Goal: Task Accomplishment & Management: Use online tool/utility

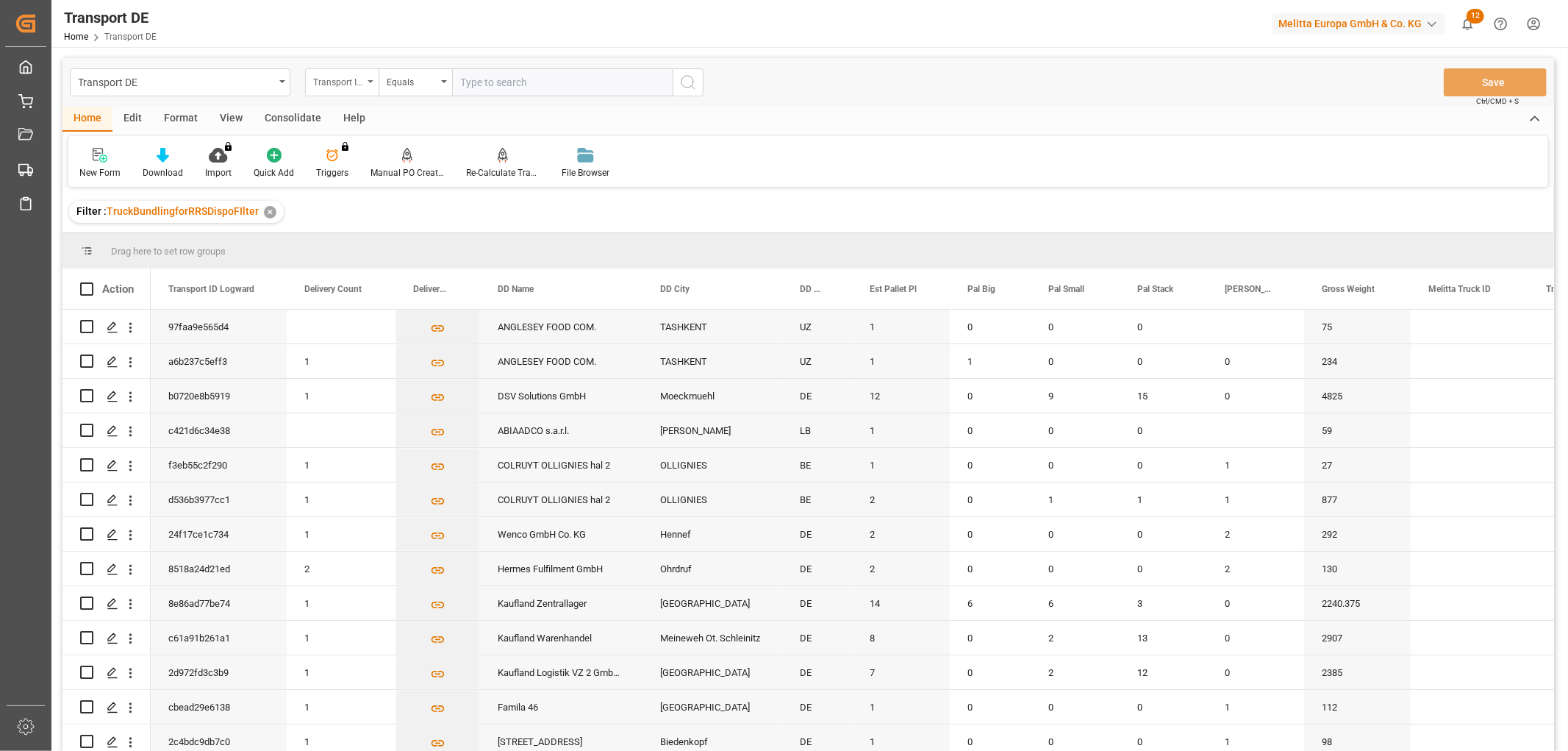
click at [333, 79] on div "Transport ID Logward" at bounding box center [338, 81] width 50 height 17
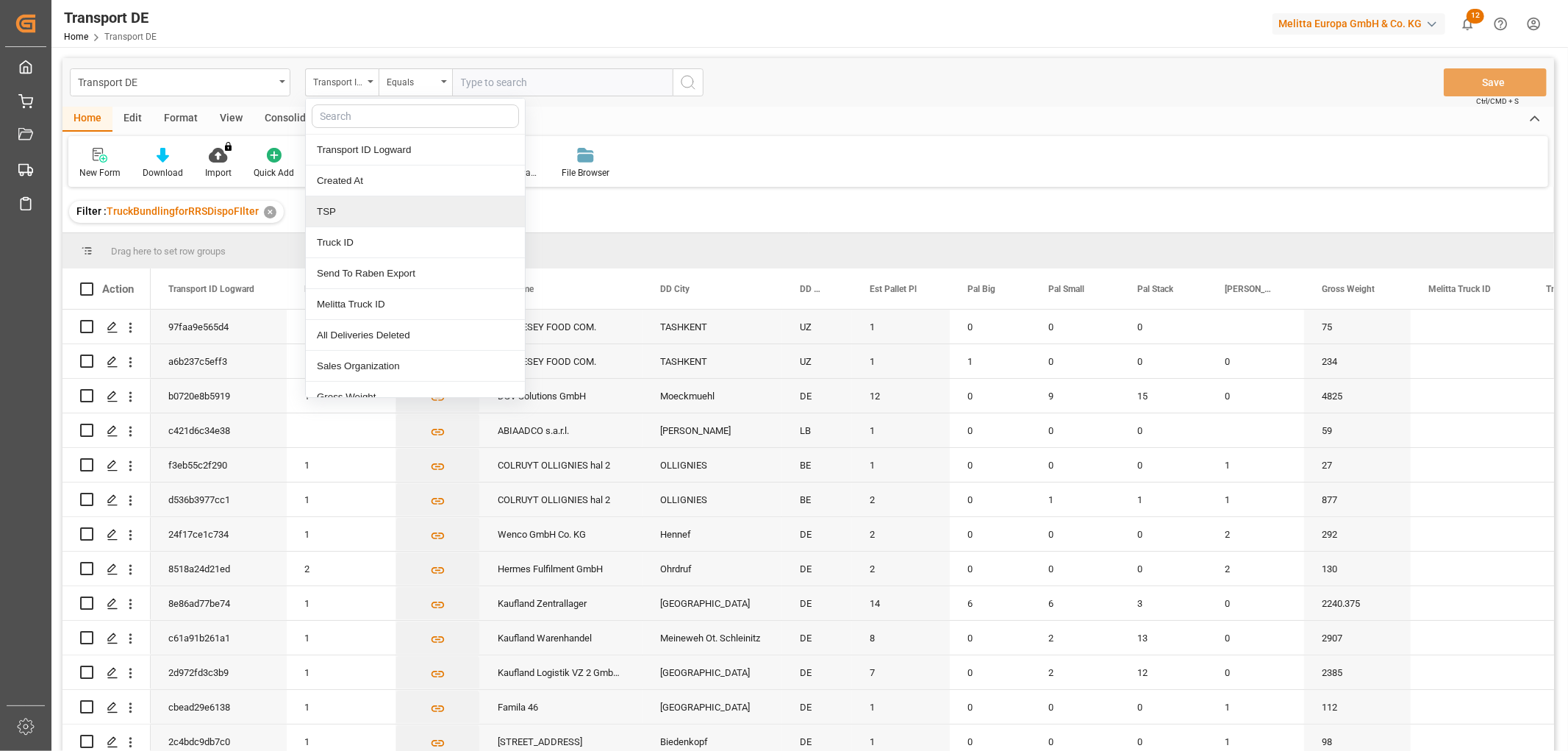
click at [349, 213] on div "TSP" at bounding box center [415, 212] width 219 height 31
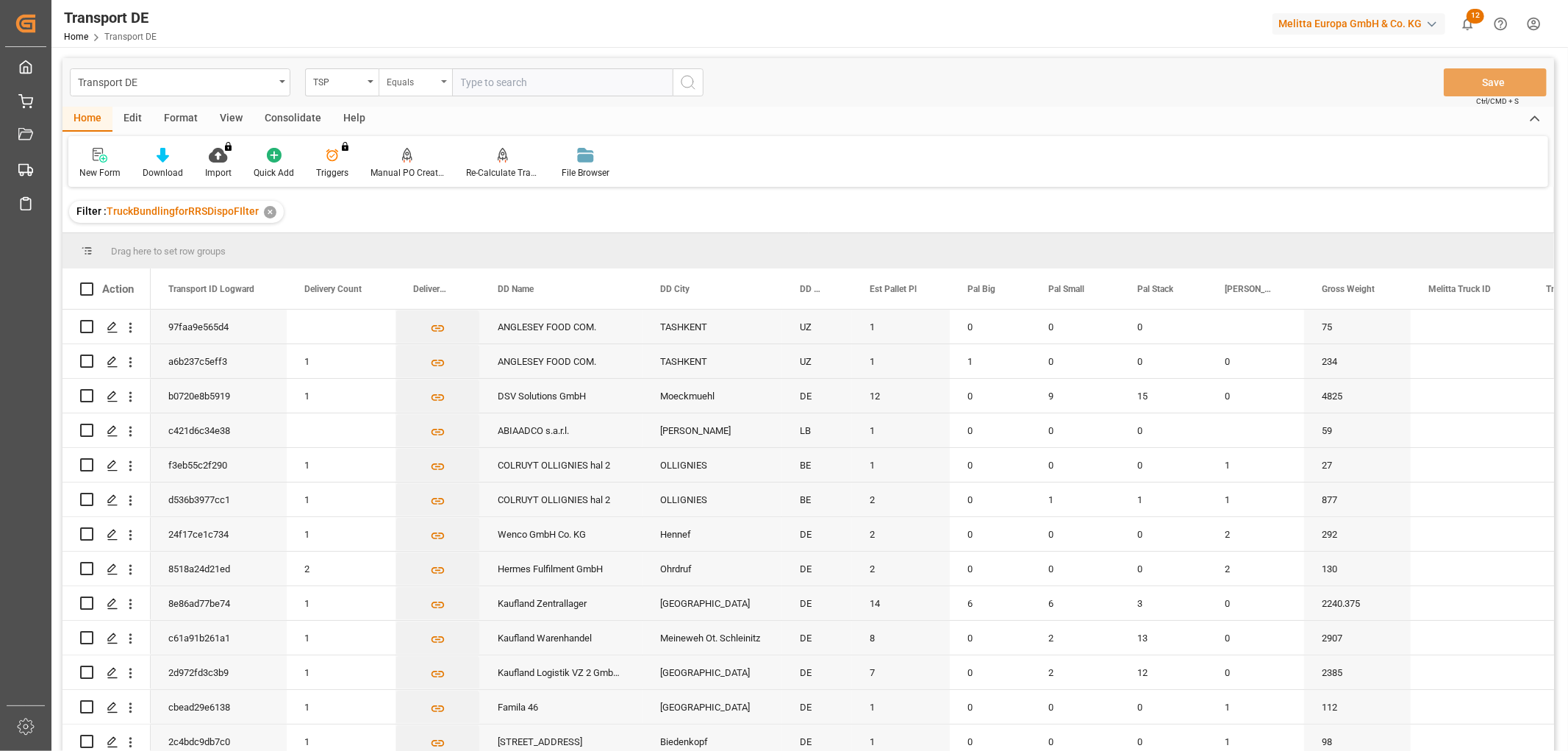
click at [410, 76] on div "Equals" at bounding box center [412, 81] width 50 height 17
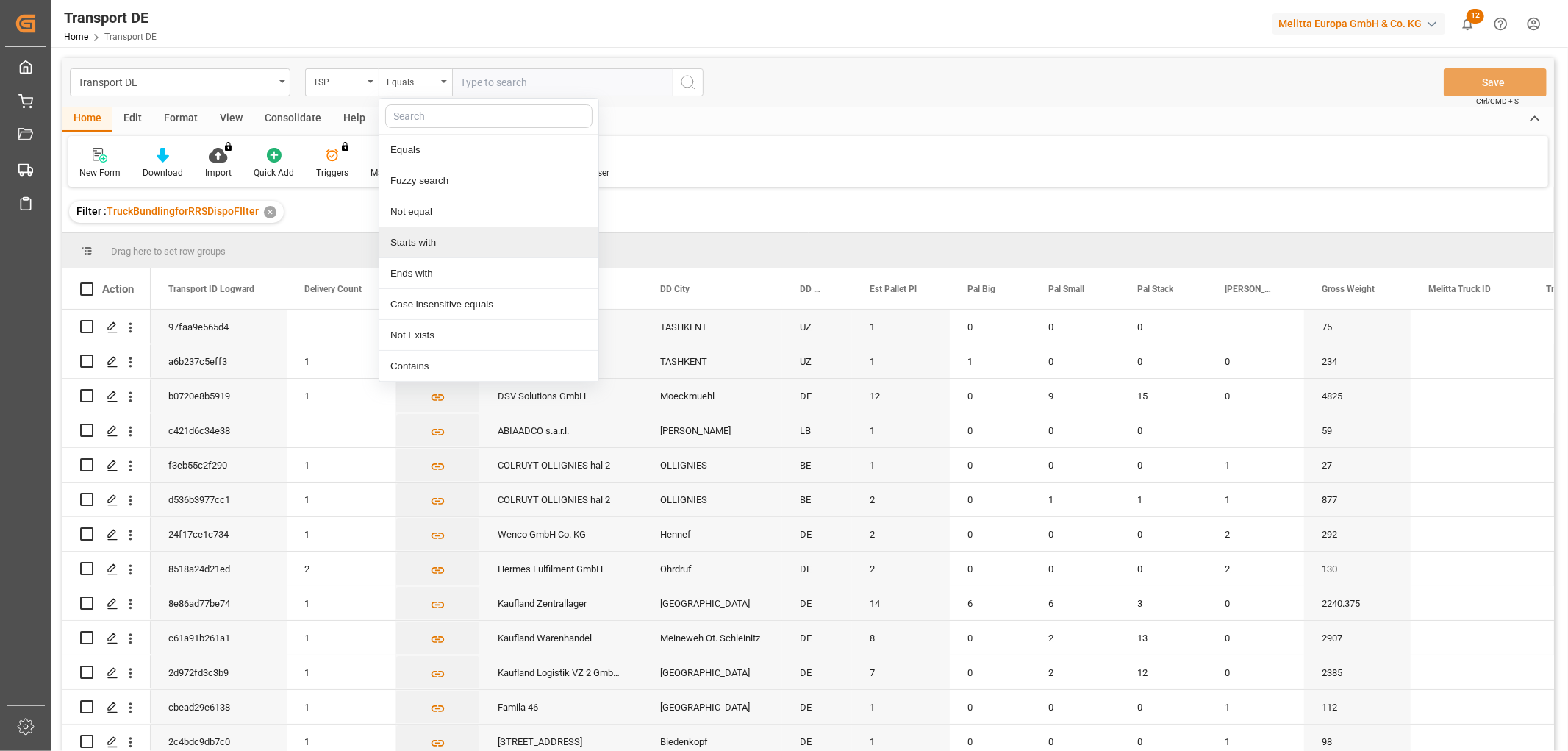
click at [435, 235] on div "Starts with" at bounding box center [488, 243] width 219 height 31
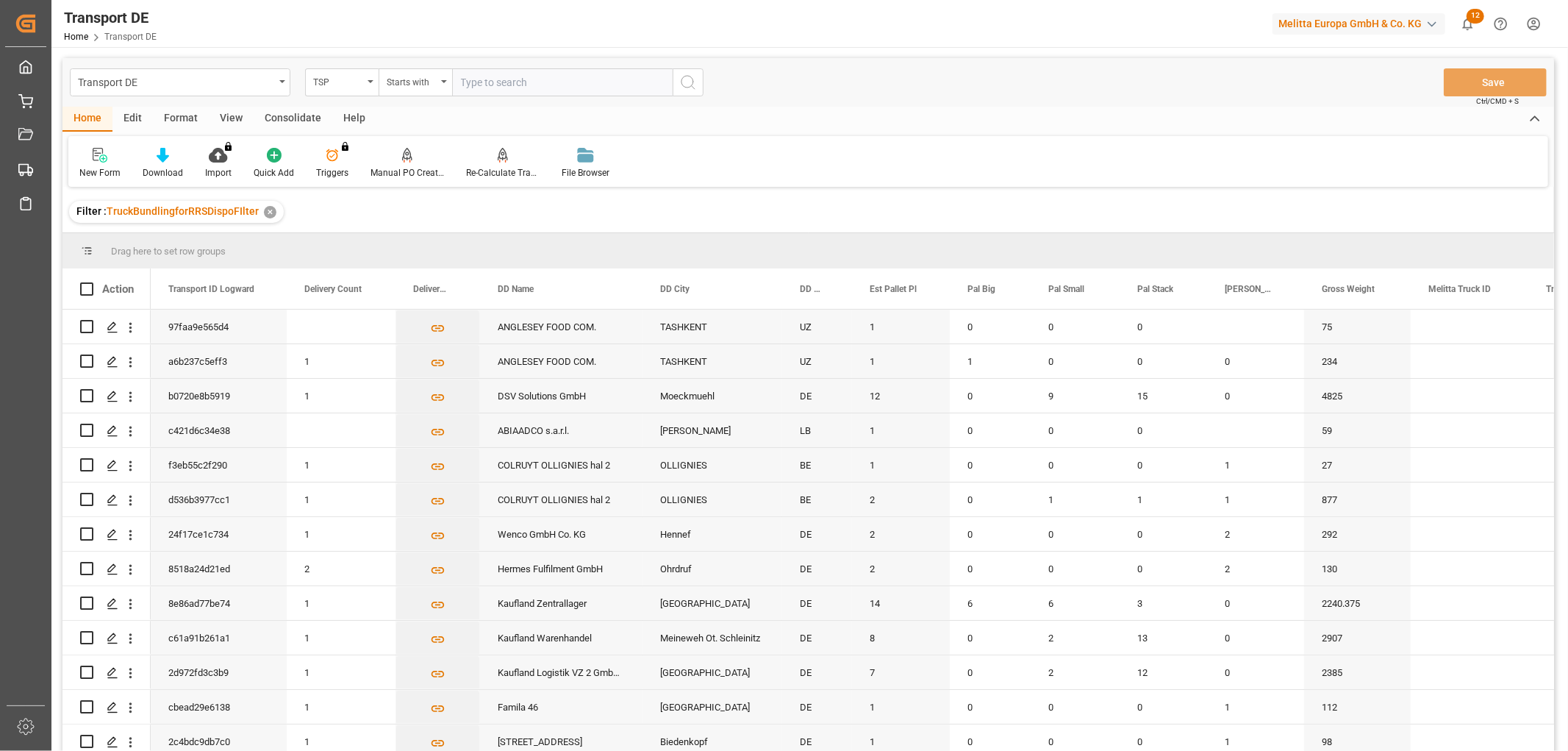
click at [473, 82] on input "text" at bounding box center [562, 83] width 220 height 28
type input "LIT DE"
click at [686, 82] on icon "search button" at bounding box center [688, 82] width 18 height 18
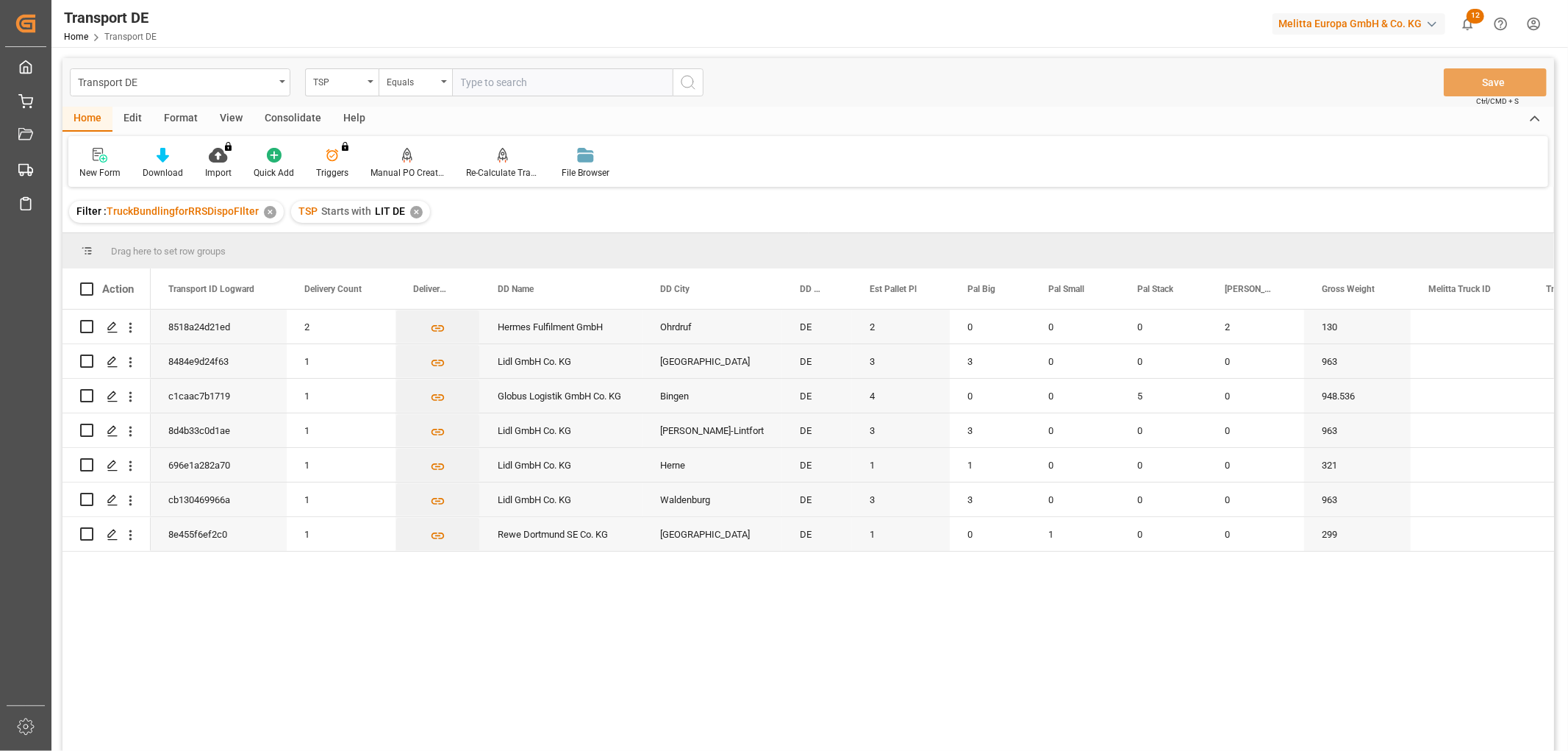
click at [275, 116] on div "Consolidate" at bounding box center [293, 119] width 79 height 25
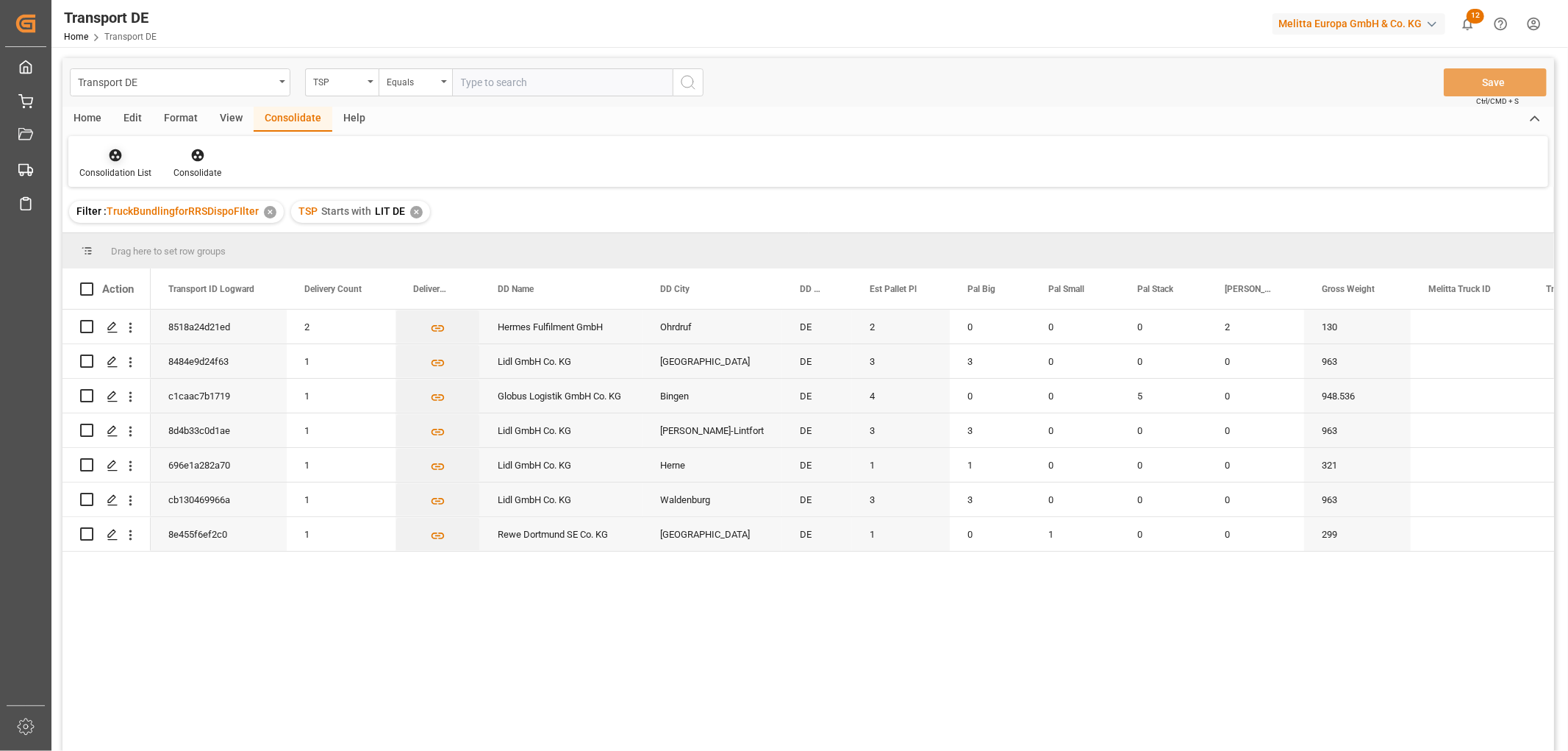
click at [112, 157] on icon at bounding box center [115, 155] width 15 height 15
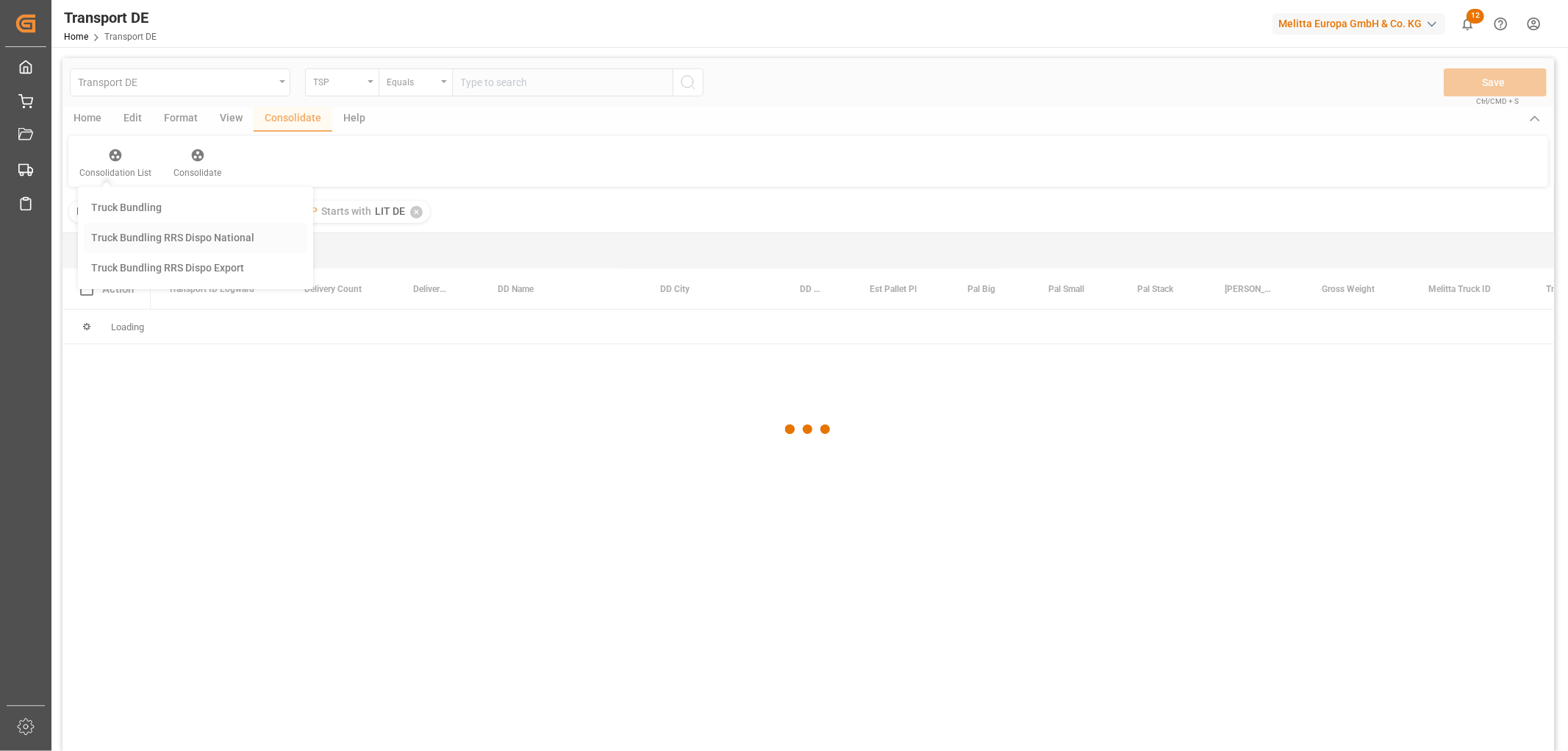
click at [147, 238] on div "Transport DE TSP Equals Save Ctrl/CMD + S Home Edit Format View Consolidate Hel…" at bounding box center [808, 425] width 1492 height 732
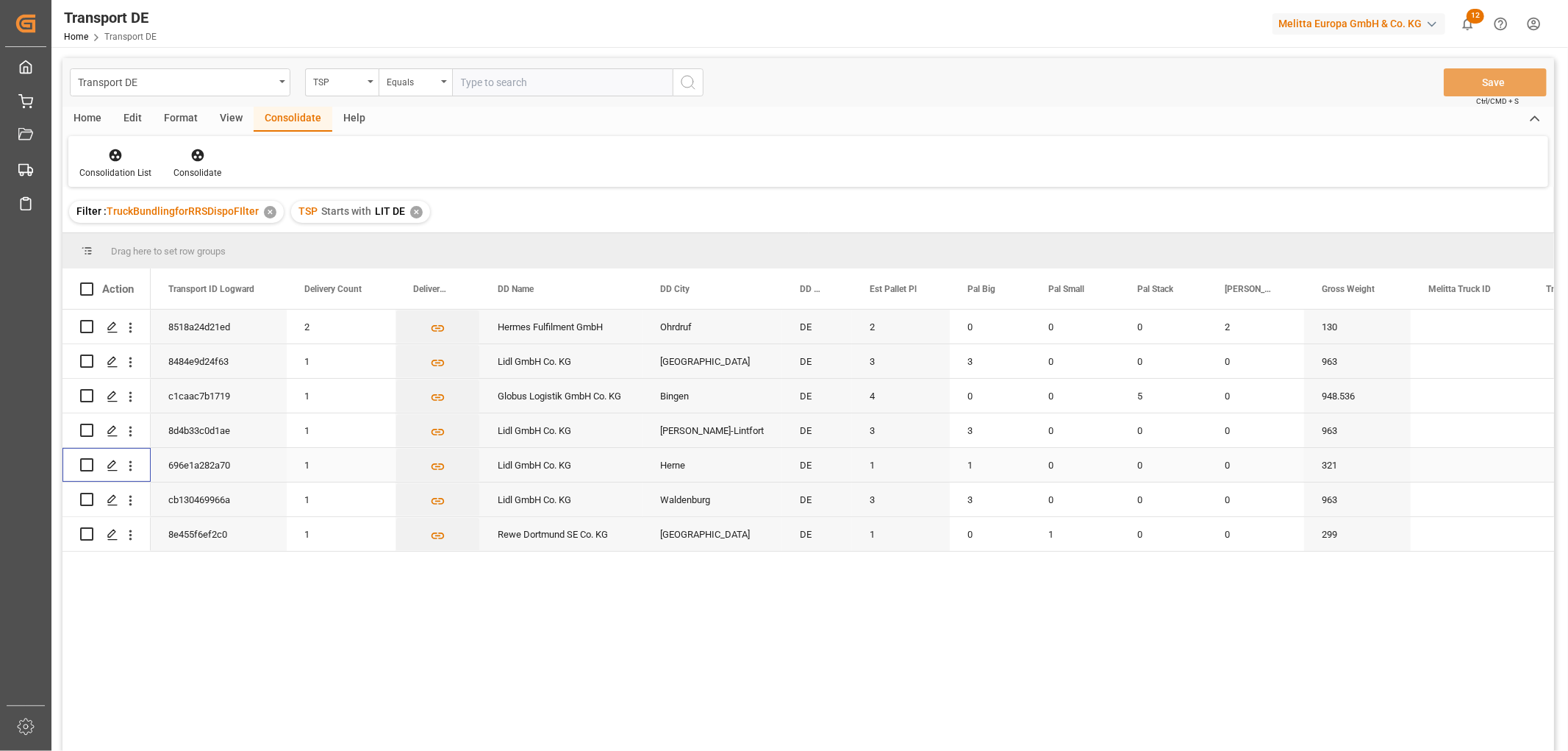
click at [83, 464] on input "Press Space to toggle row selection (unchecked)" at bounding box center [86, 464] width 13 height 13
checkbox input "true"
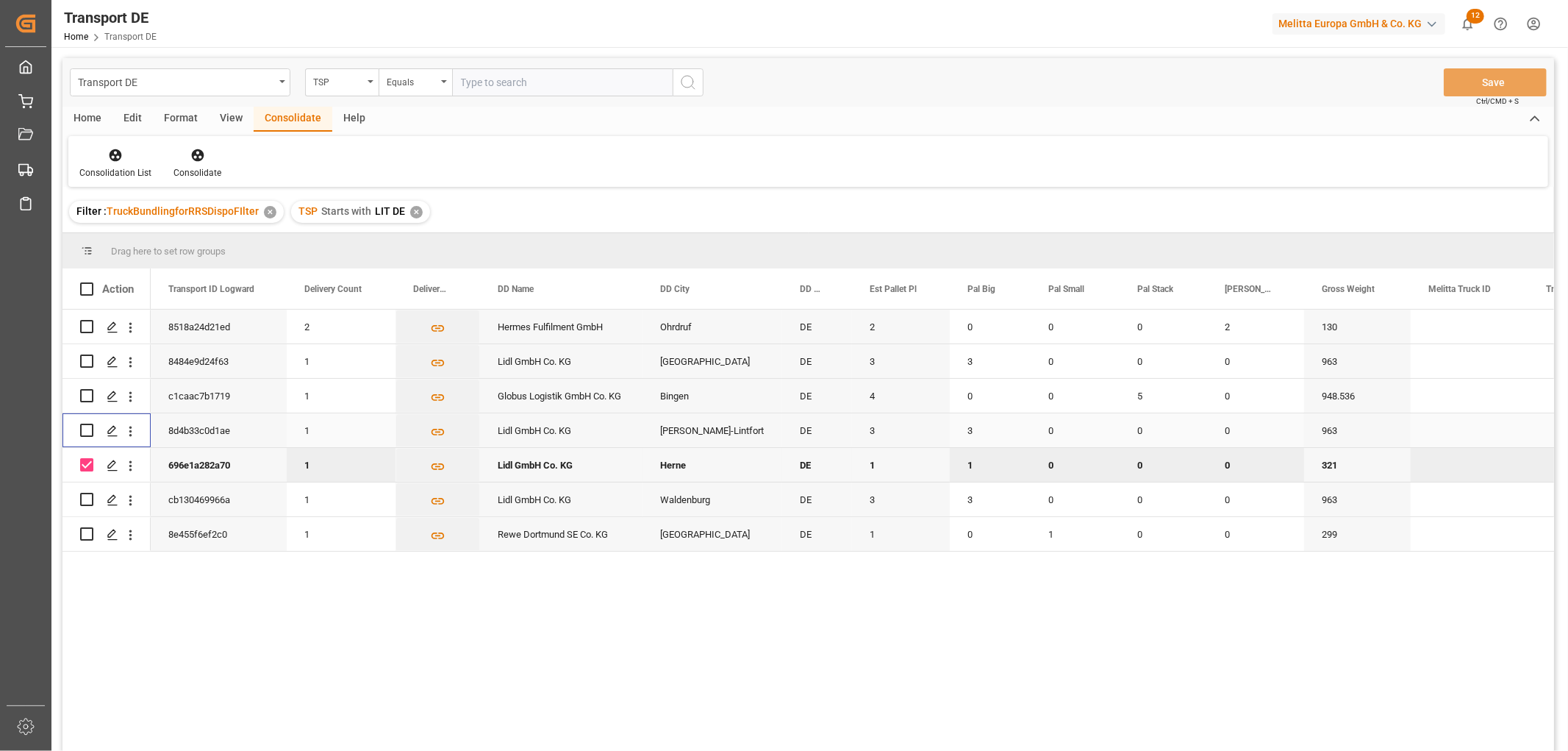
click at [86, 428] on input "Press Space to toggle row selection (unchecked)" at bounding box center [86, 430] width 13 height 13
checkbox input "true"
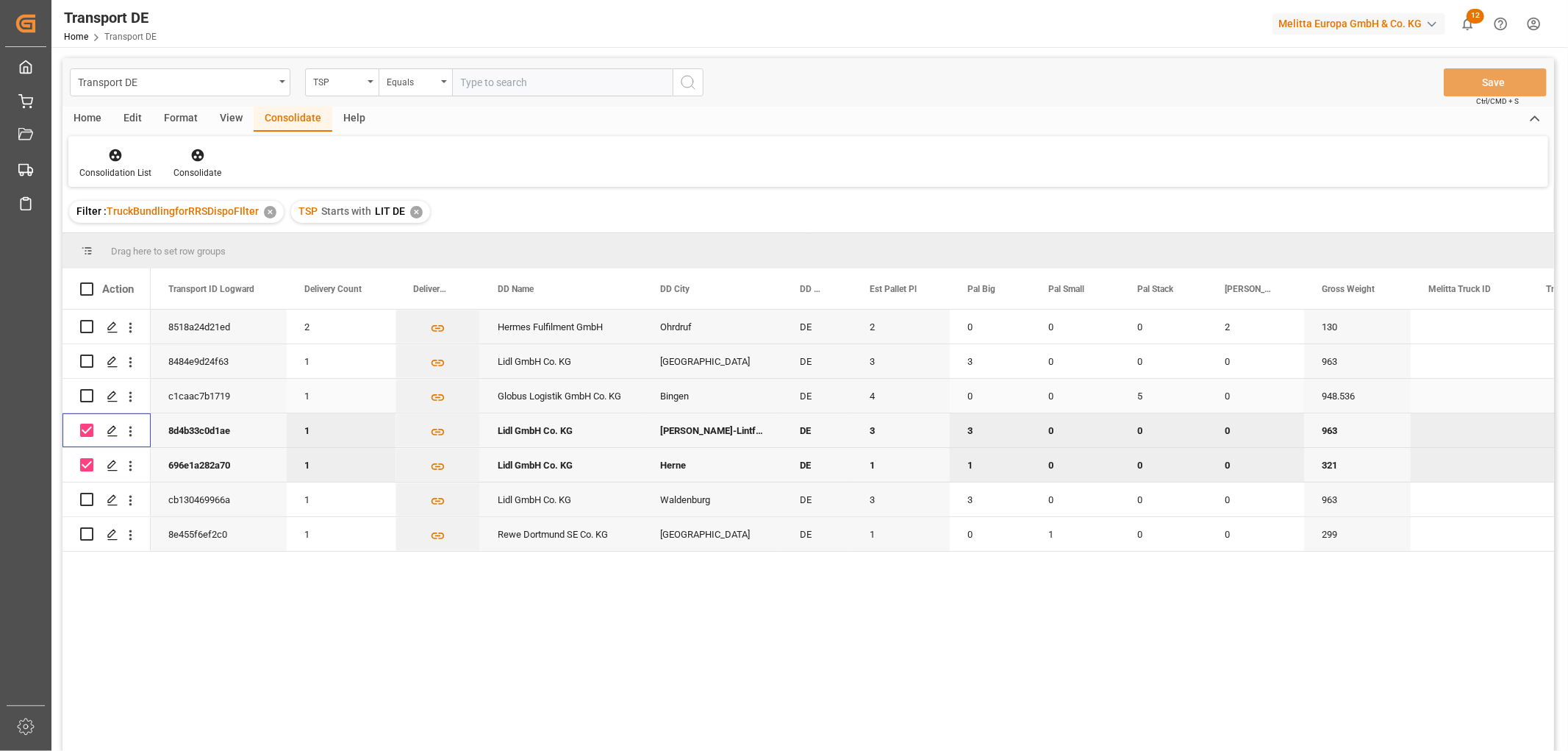
click at [86, 390] on input "Press Space to toggle row selection (unchecked)" at bounding box center [86, 396] width 13 height 13
checkbox input "true"
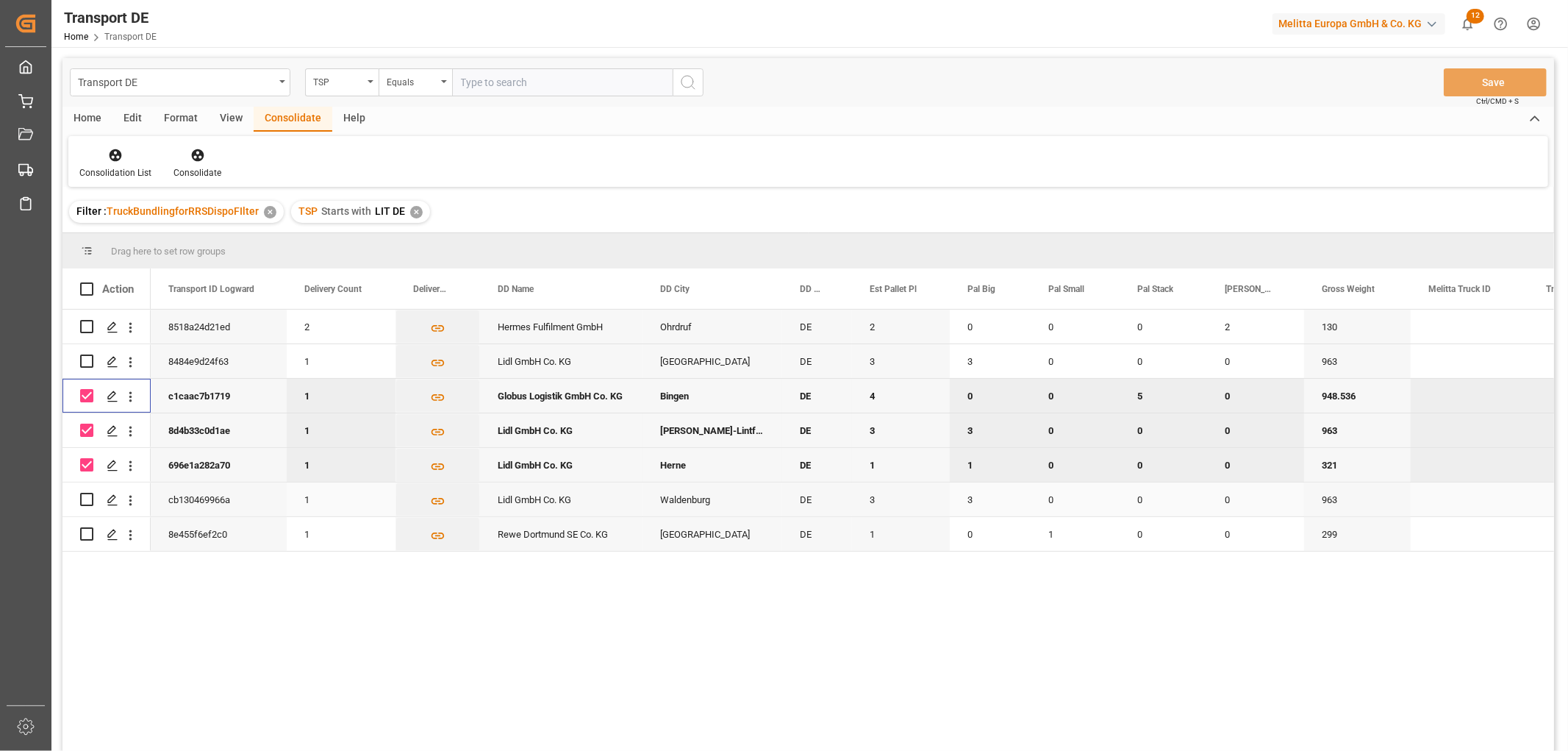
click at [86, 502] on input "Press Space to toggle row selection (unchecked)" at bounding box center [86, 499] width 13 height 13
checkbox input "true"
click at [86, 359] on input "Press Space to toggle row selection (unchecked)" at bounding box center [86, 361] width 13 height 13
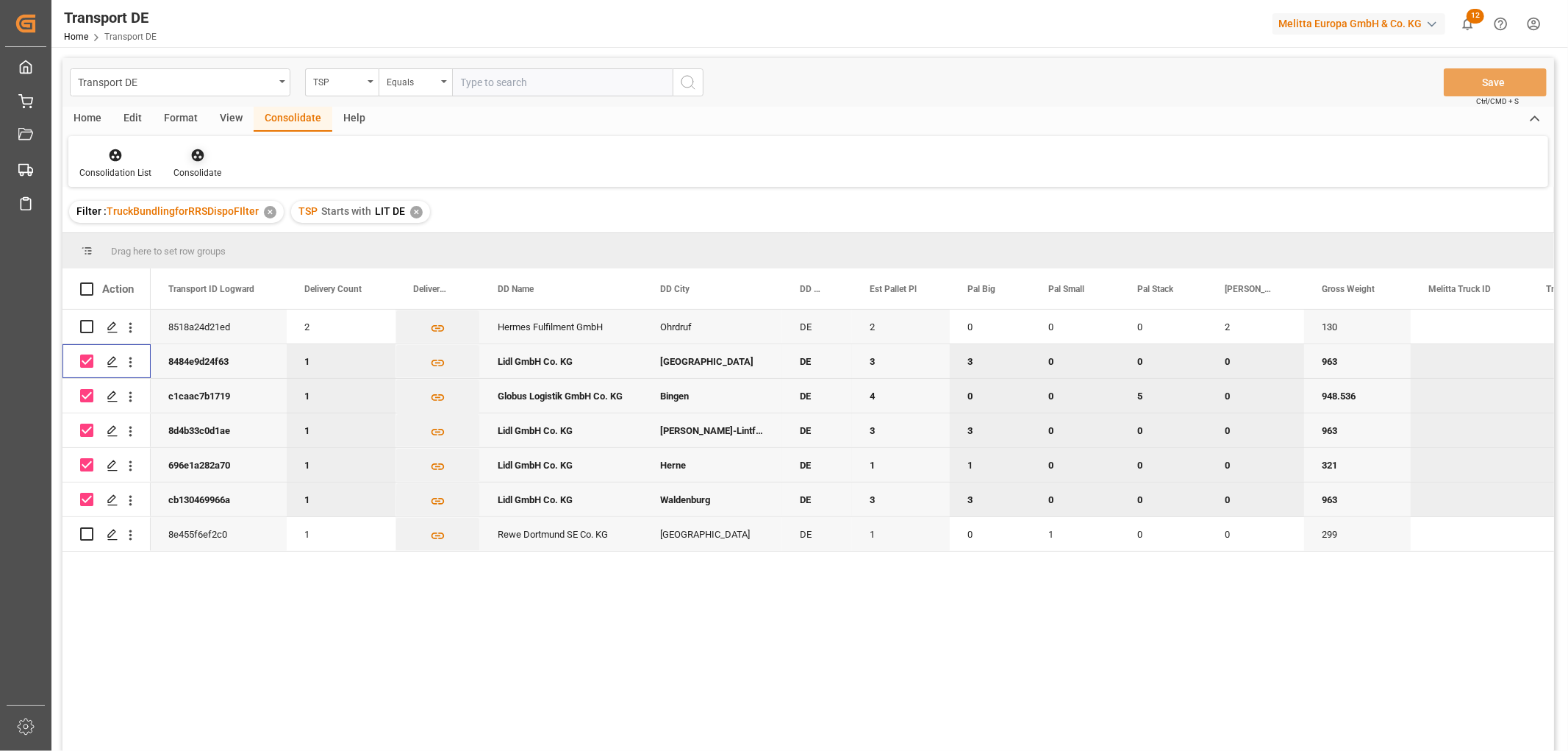
click at [194, 152] on icon at bounding box center [198, 155] width 15 height 15
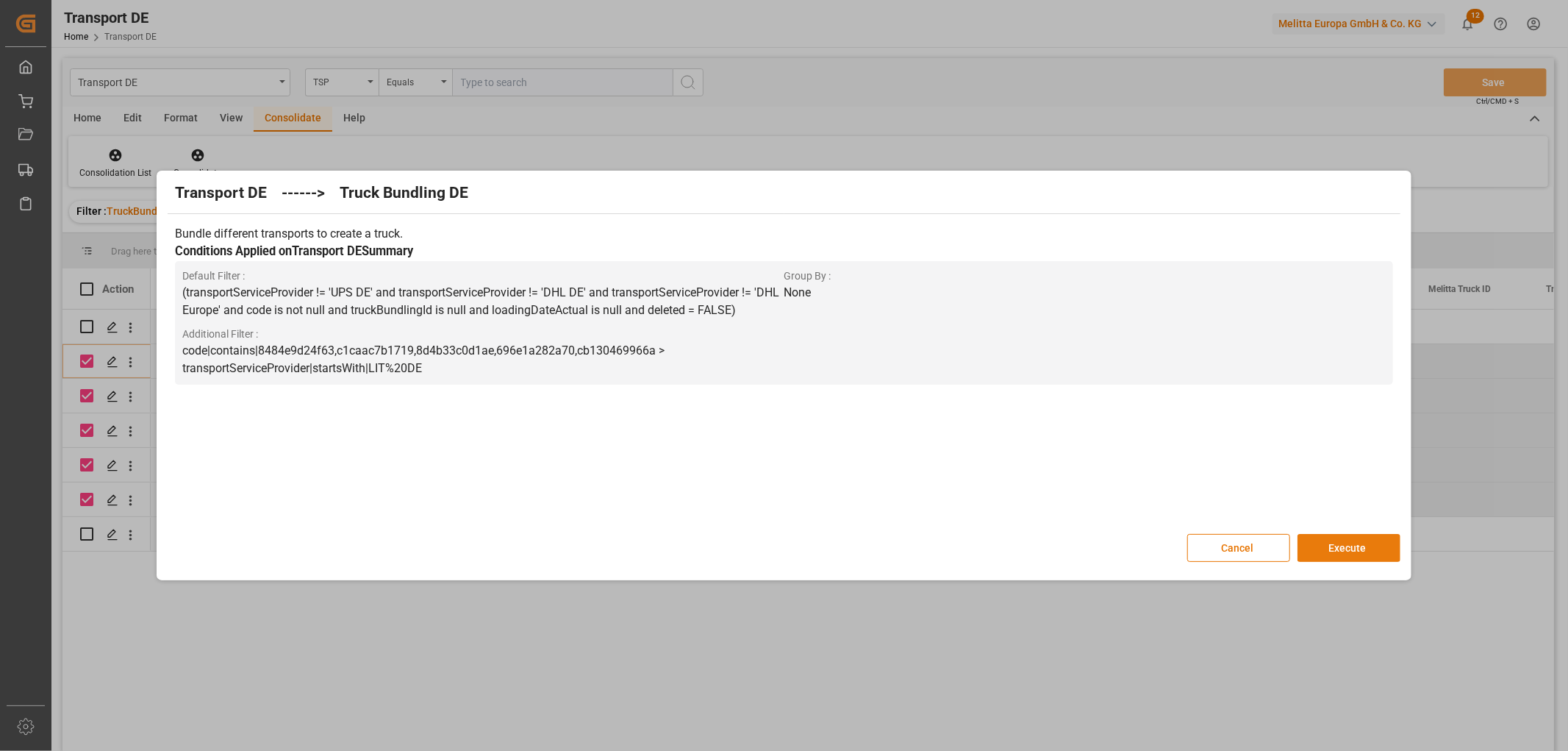
click at [1348, 545] on button "Execute" at bounding box center [1349, 548] width 103 height 28
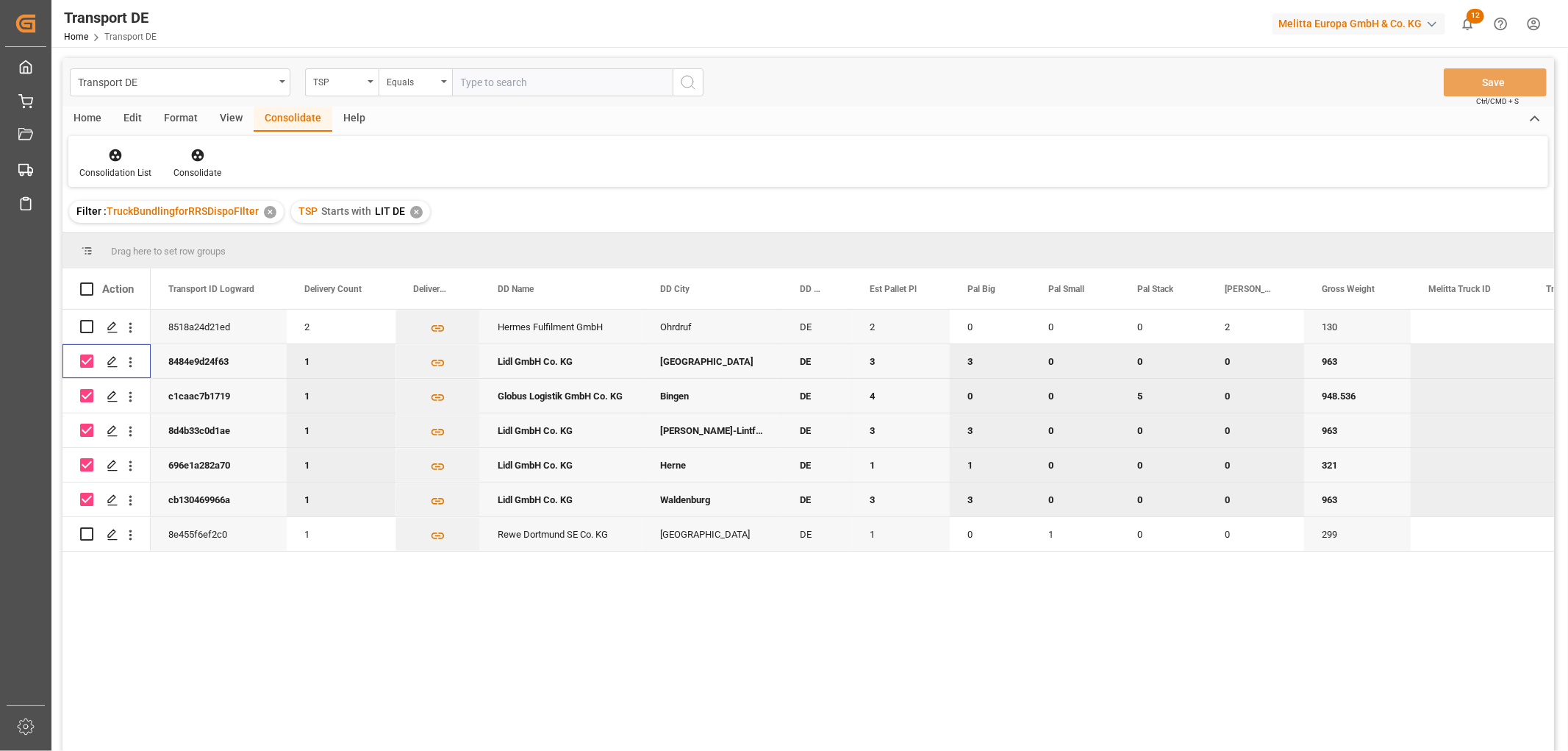
click at [86, 358] on input "Press Space to toggle row selection (checked)" at bounding box center [86, 361] width 13 height 13
checkbox input "false"
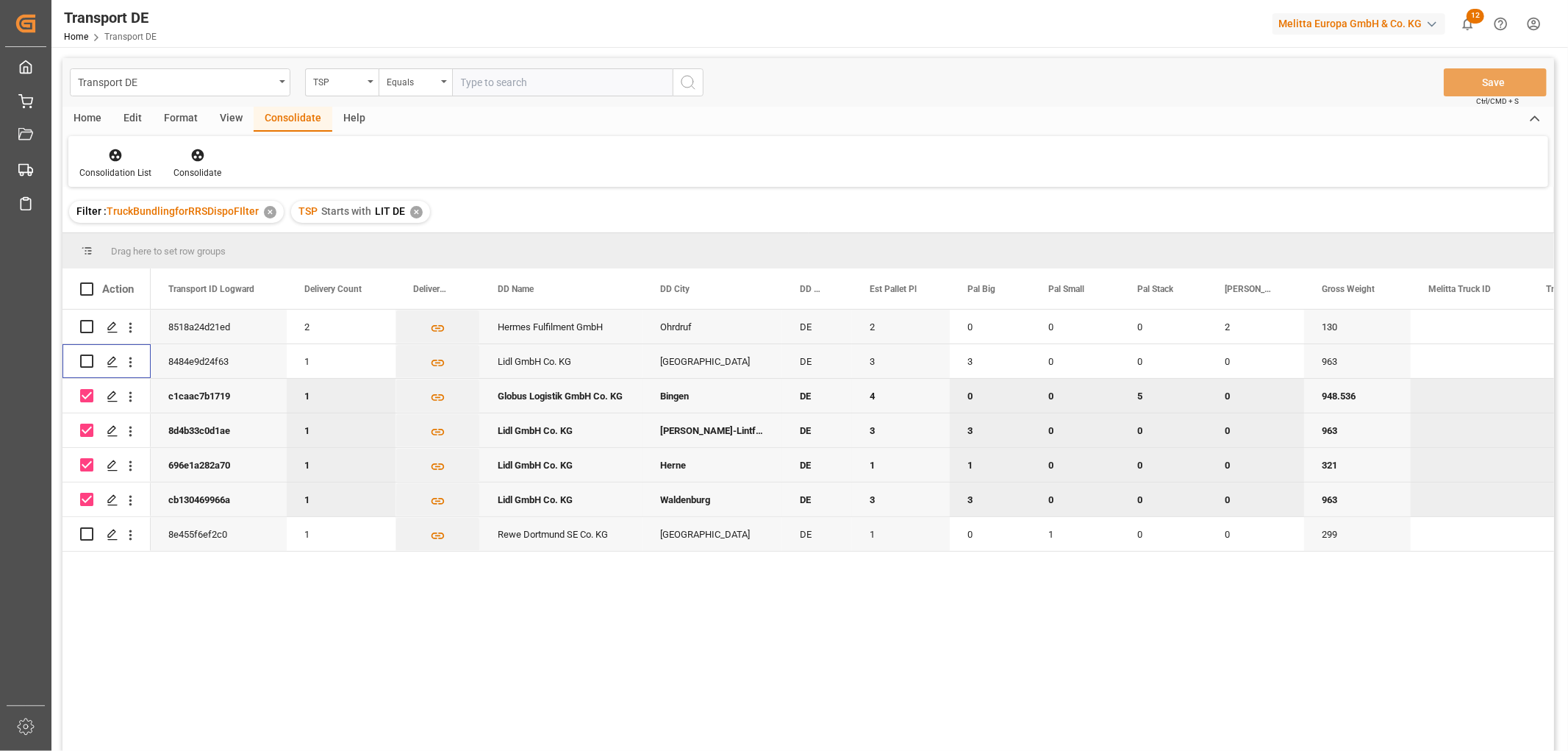
click at [88, 395] on input "Press Space to toggle row selection (checked)" at bounding box center [86, 396] width 13 height 13
checkbox input "false"
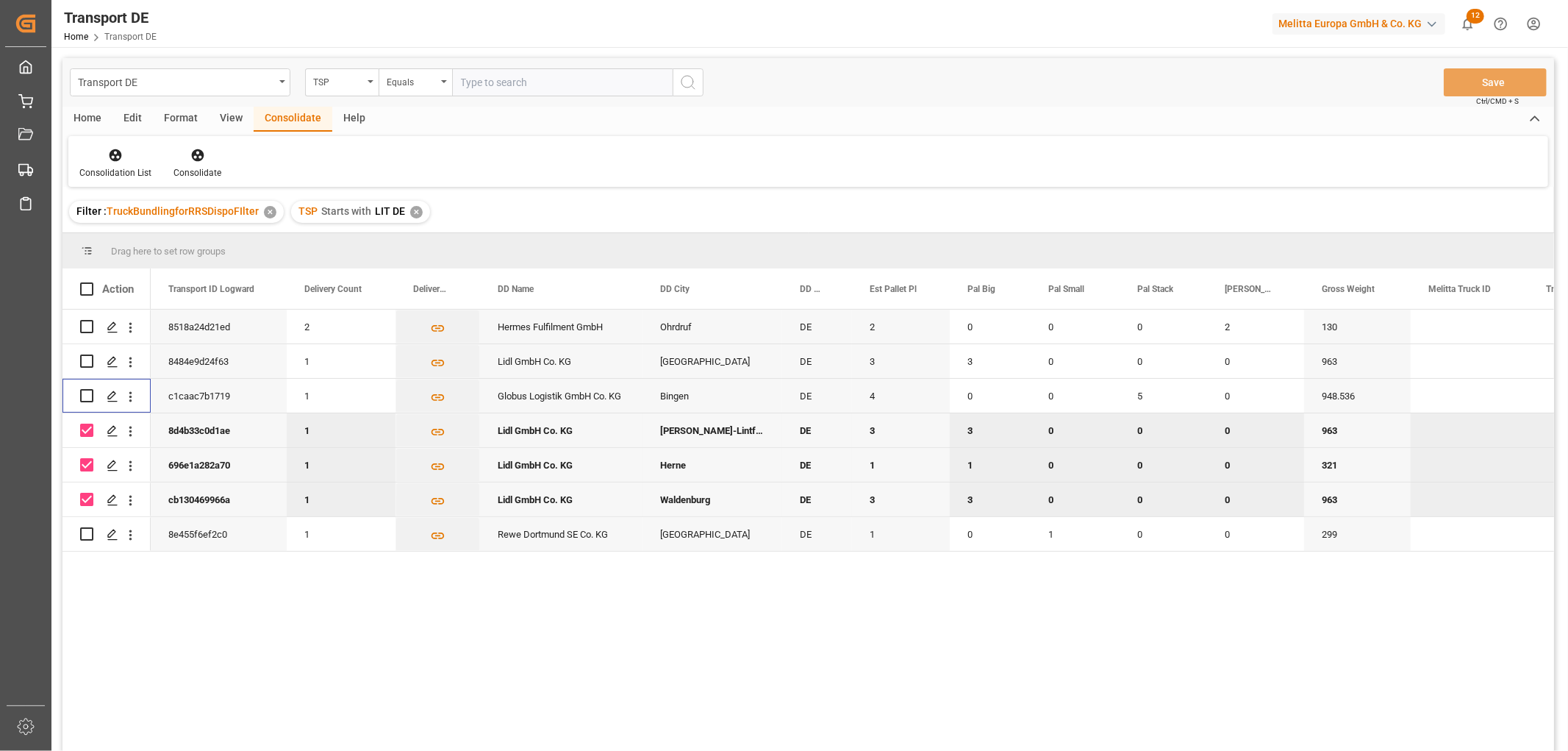
click at [90, 428] on input "Press Space to toggle row selection (checked)" at bounding box center [86, 430] width 13 height 13
checkbox input "false"
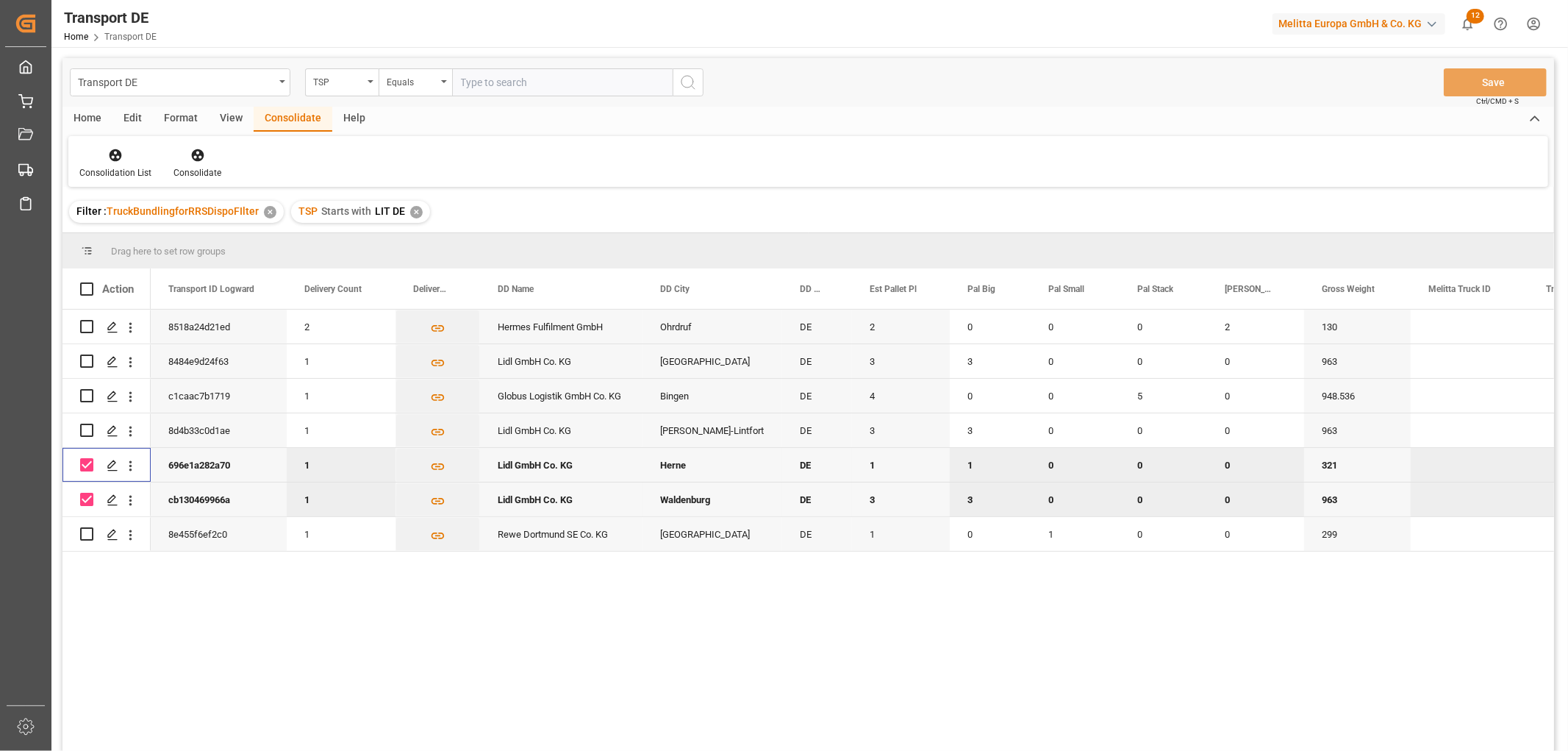
click at [86, 461] on input "Press Space to toggle row selection (checked)" at bounding box center [86, 464] width 13 height 13
checkbox input "false"
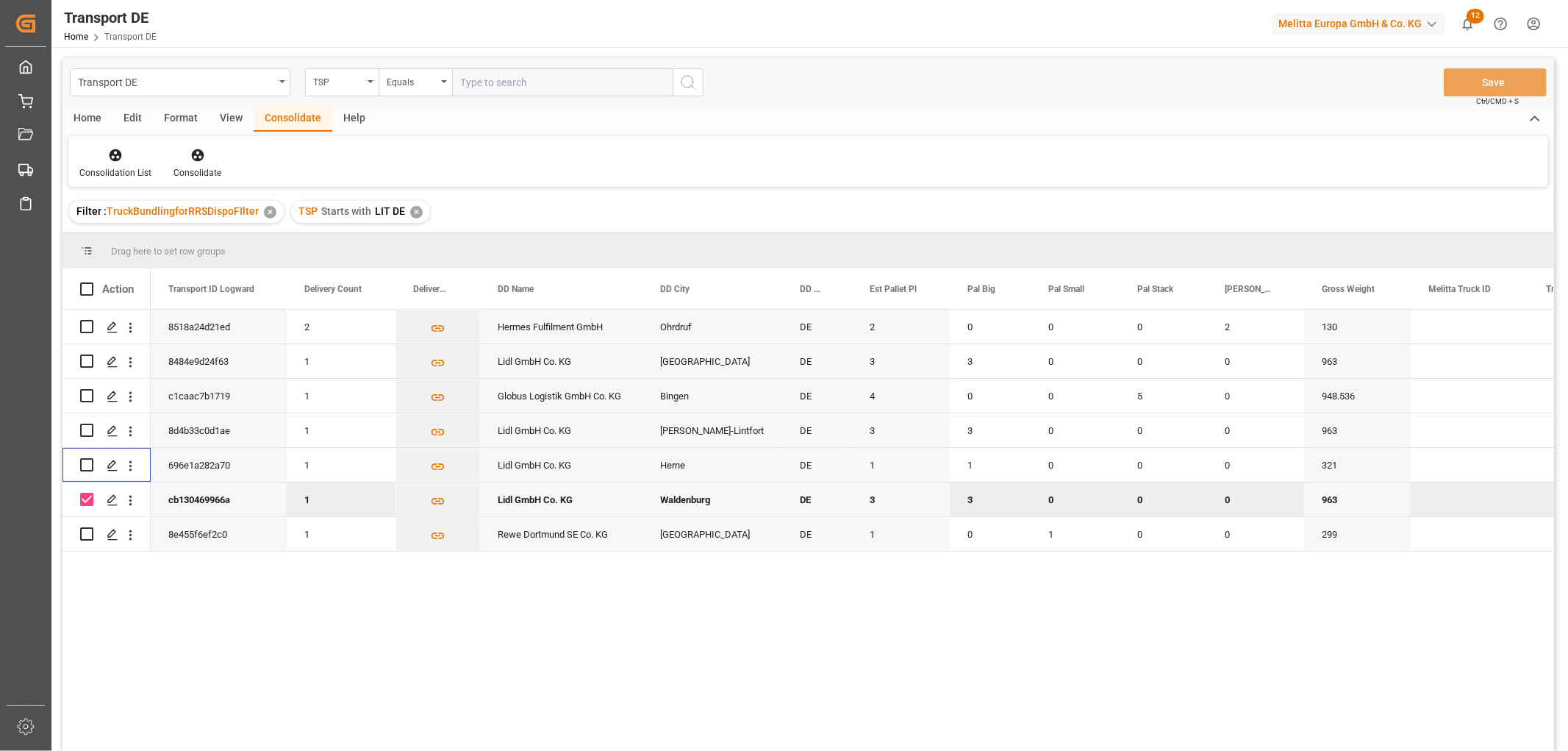
click at [84, 497] on input "Press Space to toggle row selection (checked)" at bounding box center [86, 499] width 13 height 13
checkbox input "false"
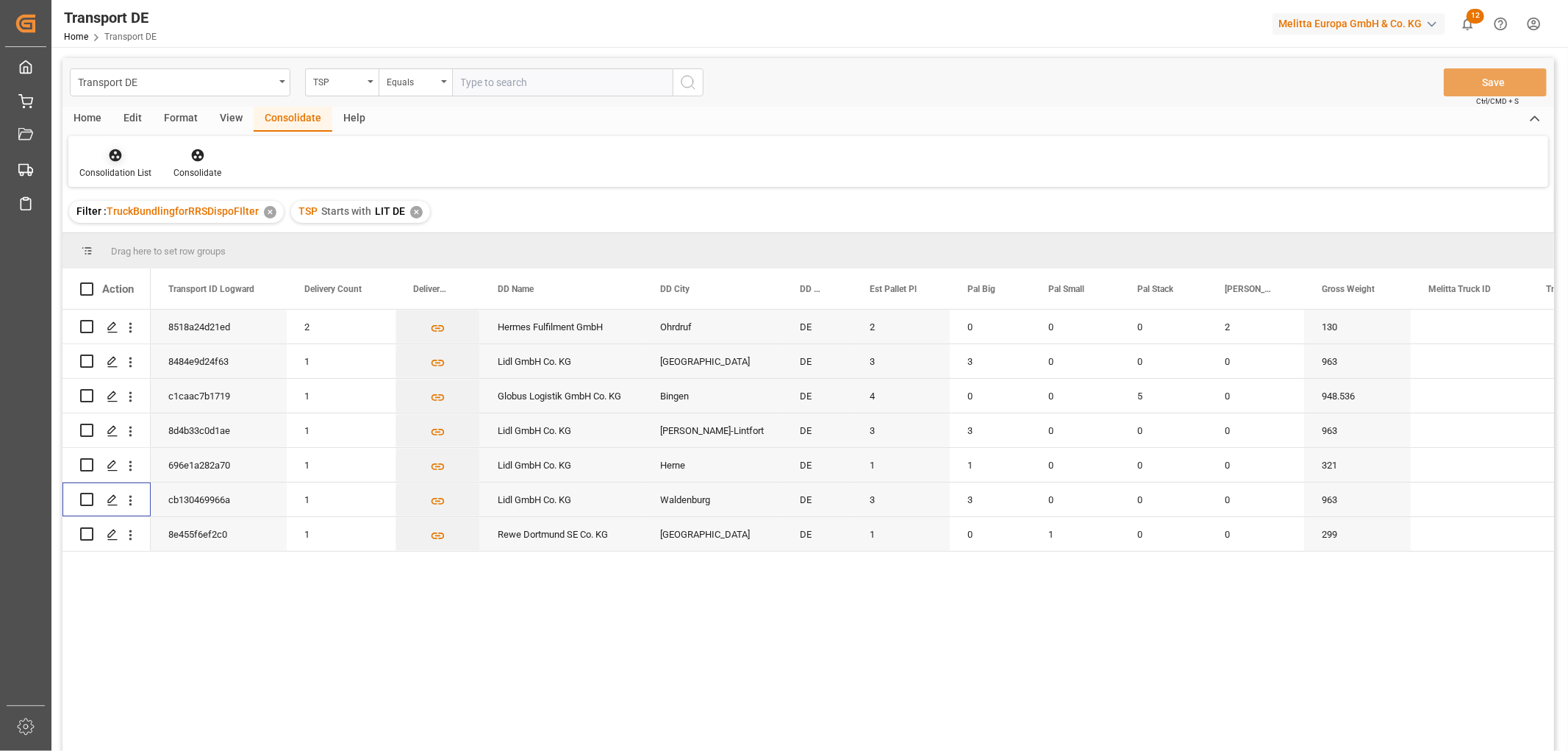
click at [114, 157] on icon at bounding box center [116, 156] width 12 height 12
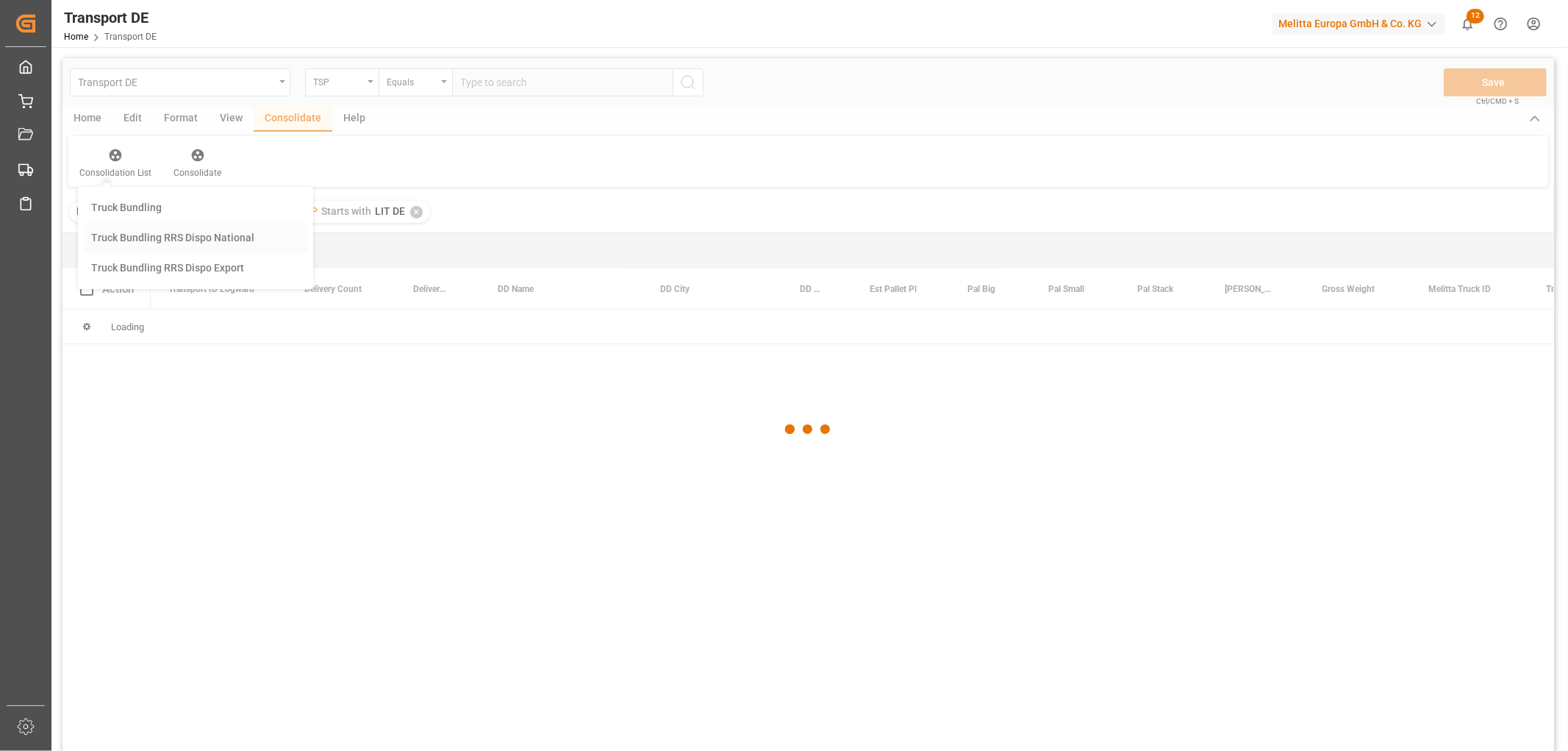
click at [129, 235] on div "Transport DE TSP Equals Save Ctrl/CMD + S Home Edit Format View Consolidate Hel…" at bounding box center [808, 425] width 1492 height 732
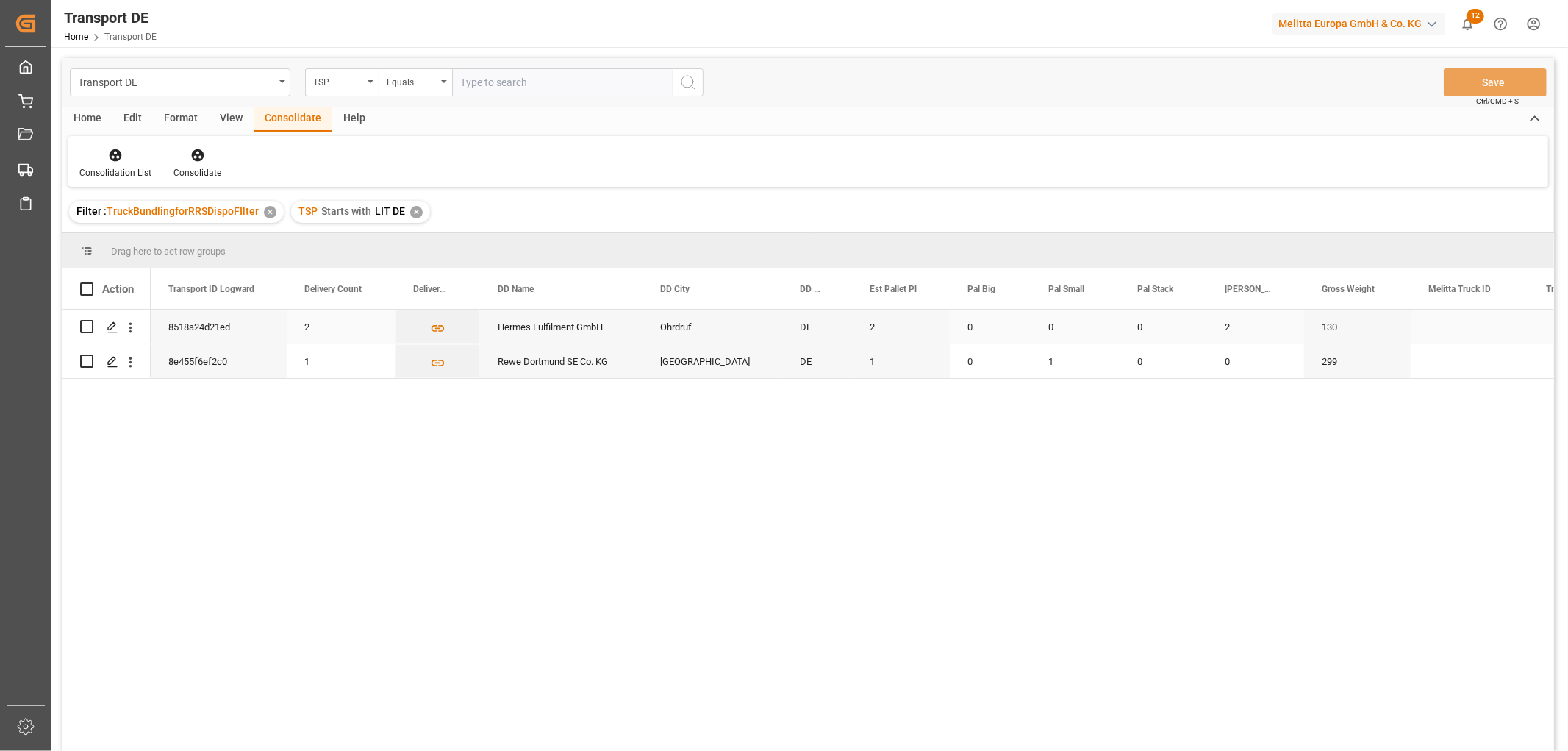
click at [88, 325] on input "Press Space to toggle row selection (unchecked)" at bounding box center [86, 326] width 13 height 13
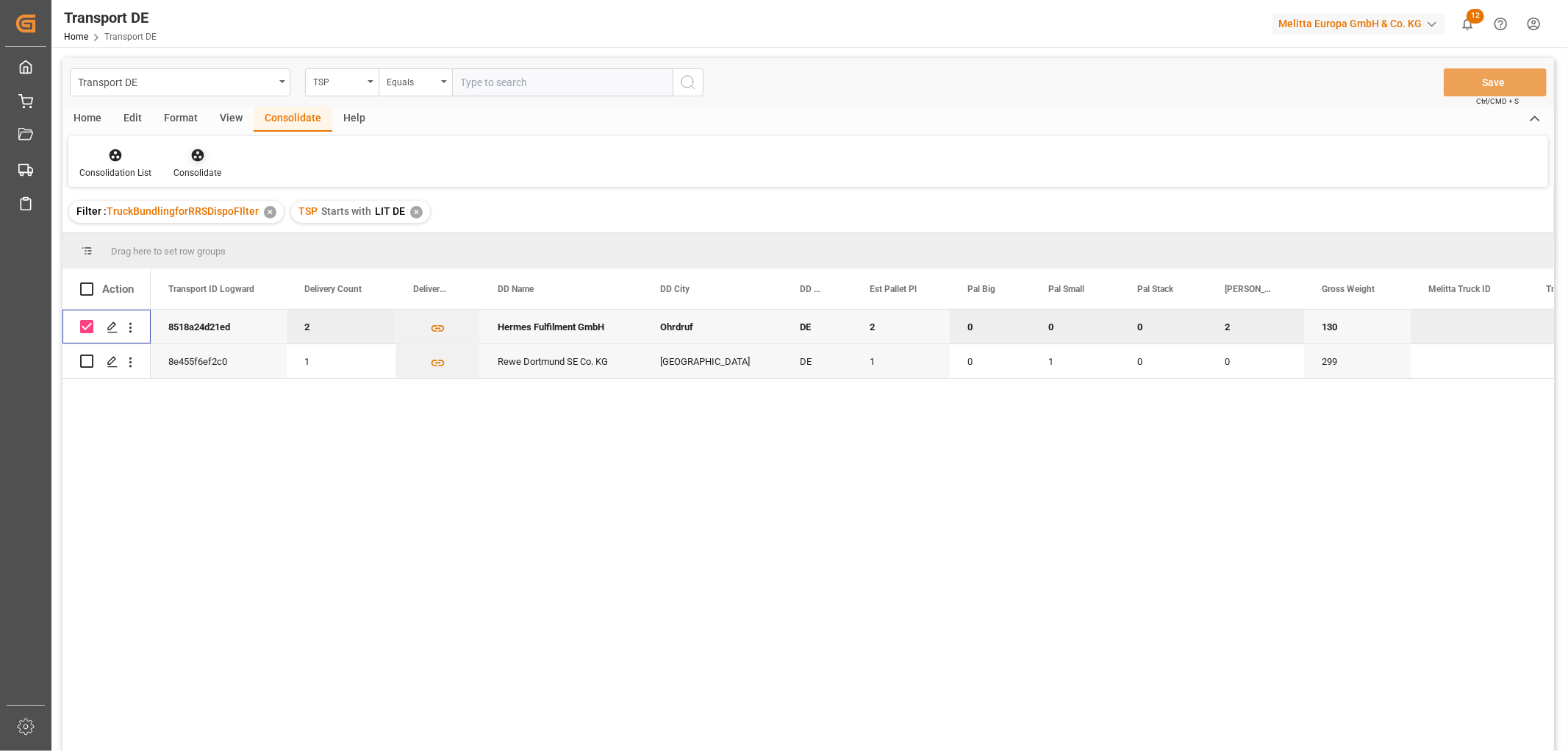
click at [194, 153] on icon at bounding box center [198, 156] width 12 height 12
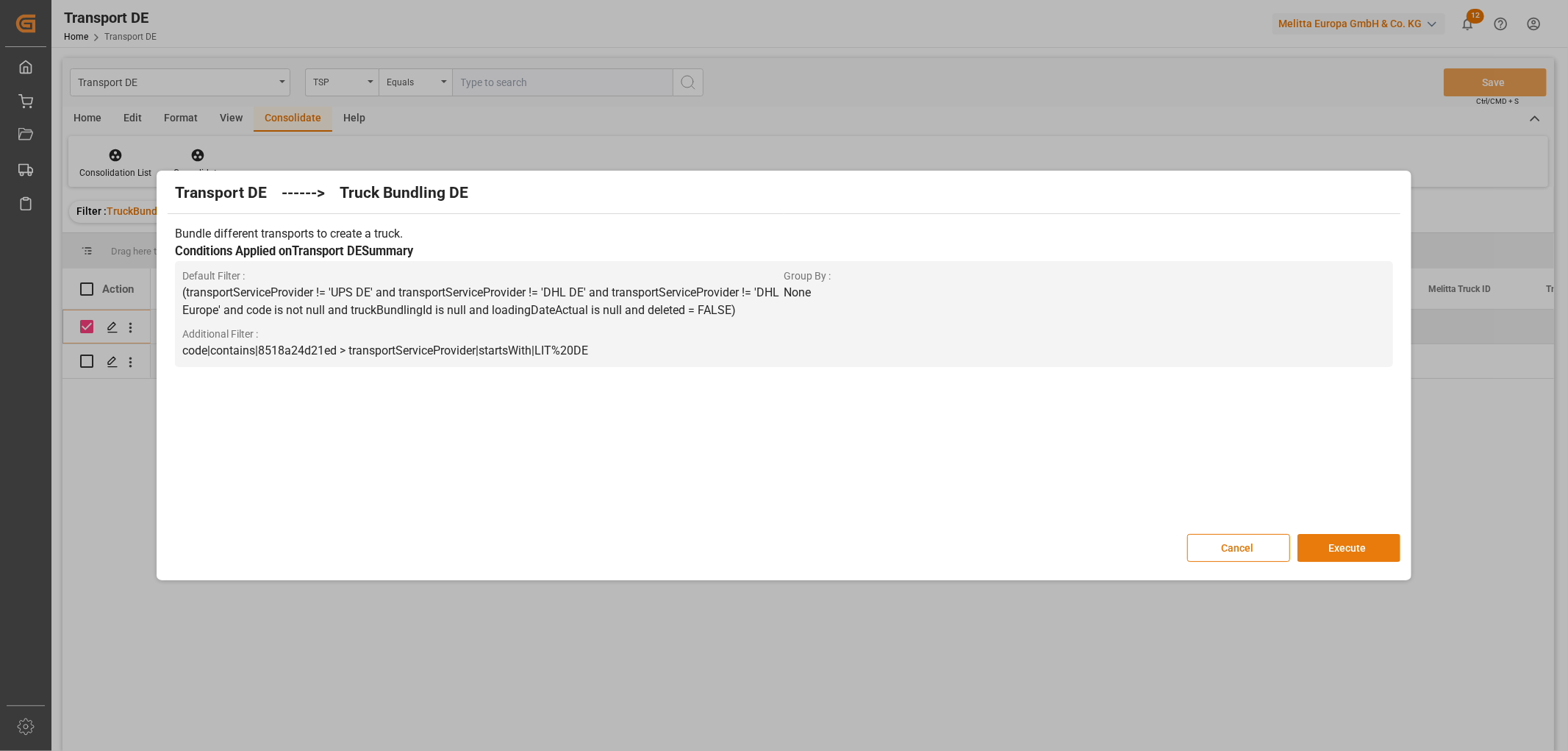
click at [1352, 548] on button "Execute" at bounding box center [1349, 548] width 103 height 28
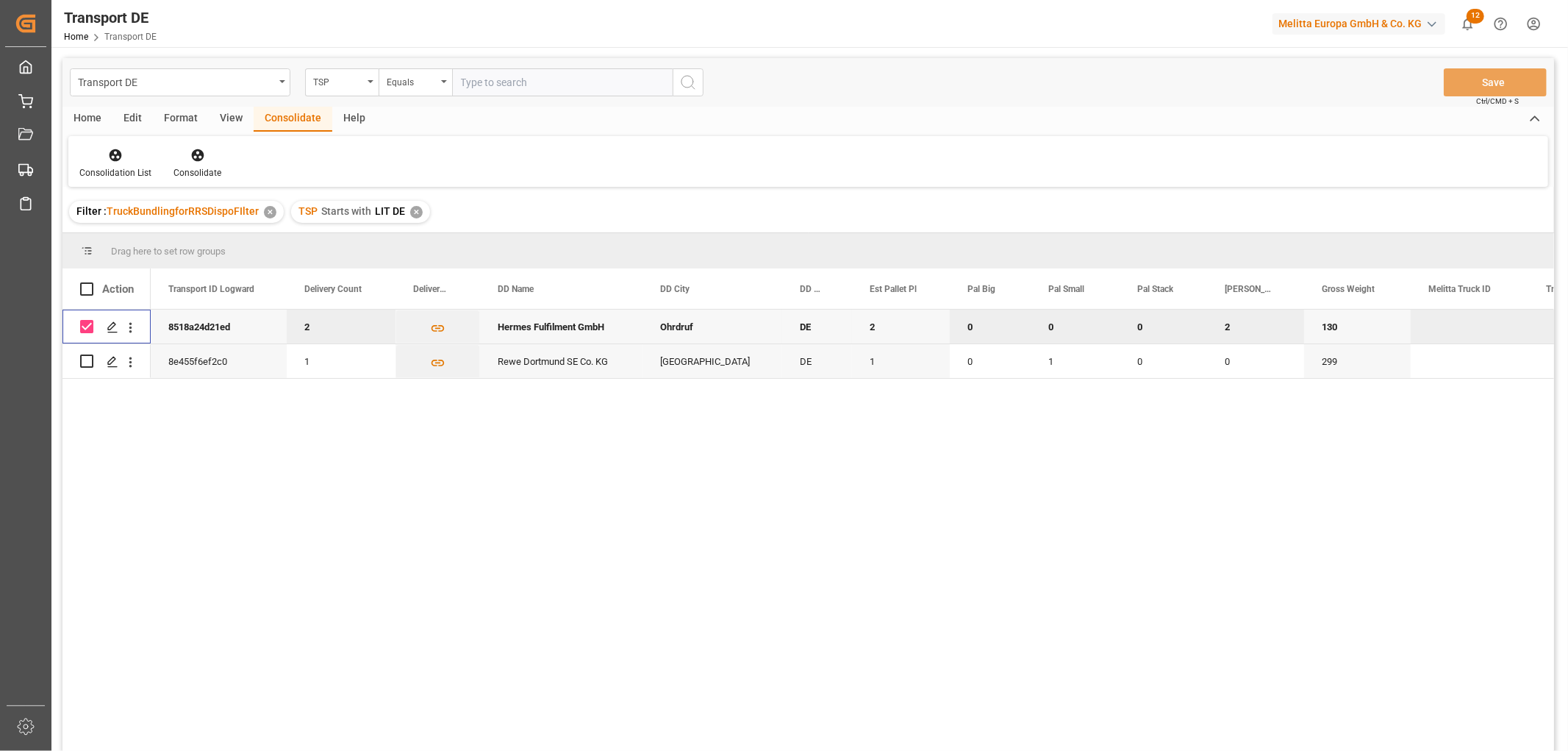
click at [86, 322] on input "Press Space to toggle row selection (checked)" at bounding box center [86, 326] width 13 height 13
checkbox input "false"
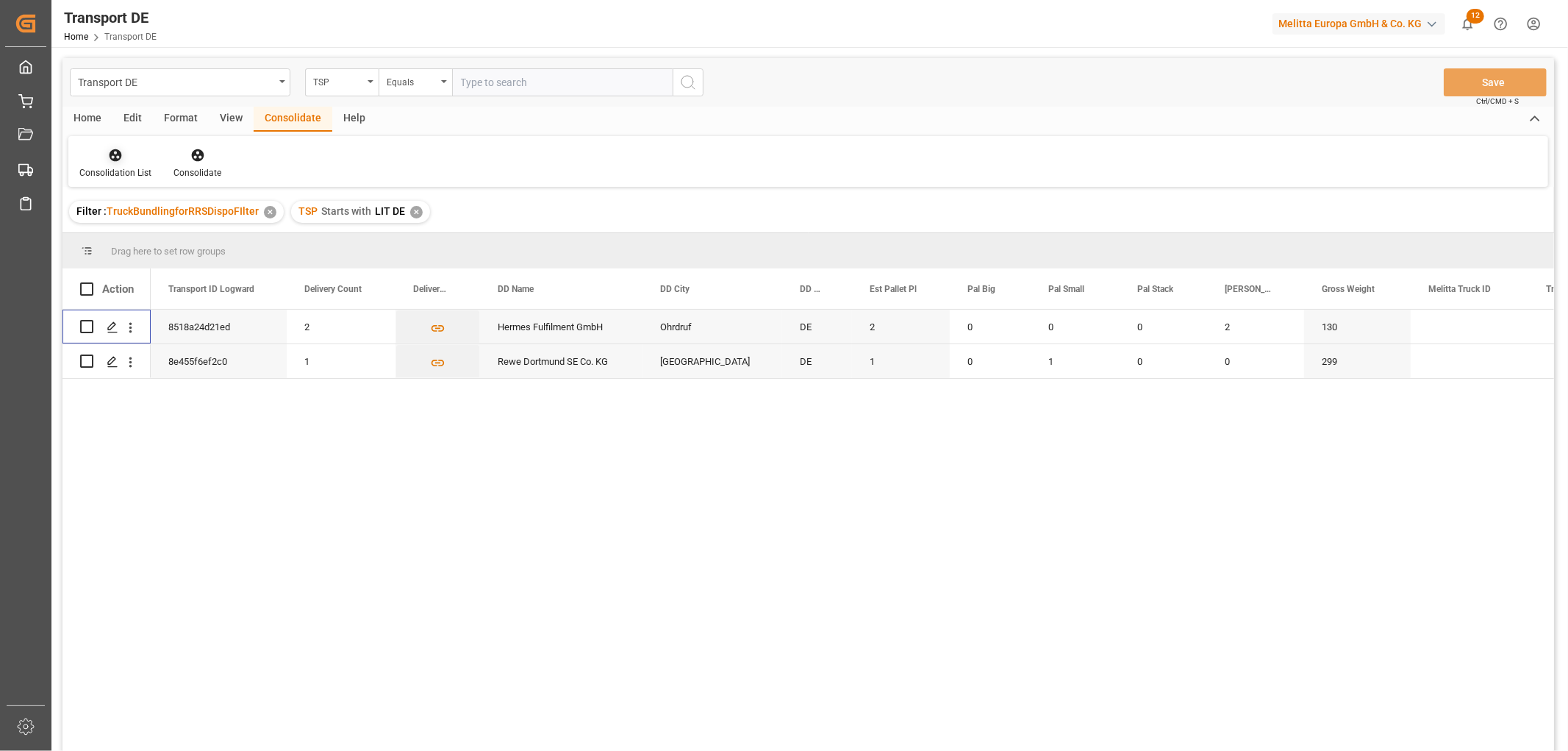
click at [112, 157] on icon at bounding box center [115, 155] width 15 height 15
click at [141, 232] on div "Transport DE TSP Equals Save Ctrl/CMD + S Home Edit Format View Consolidate Hel…" at bounding box center [808, 425] width 1492 height 732
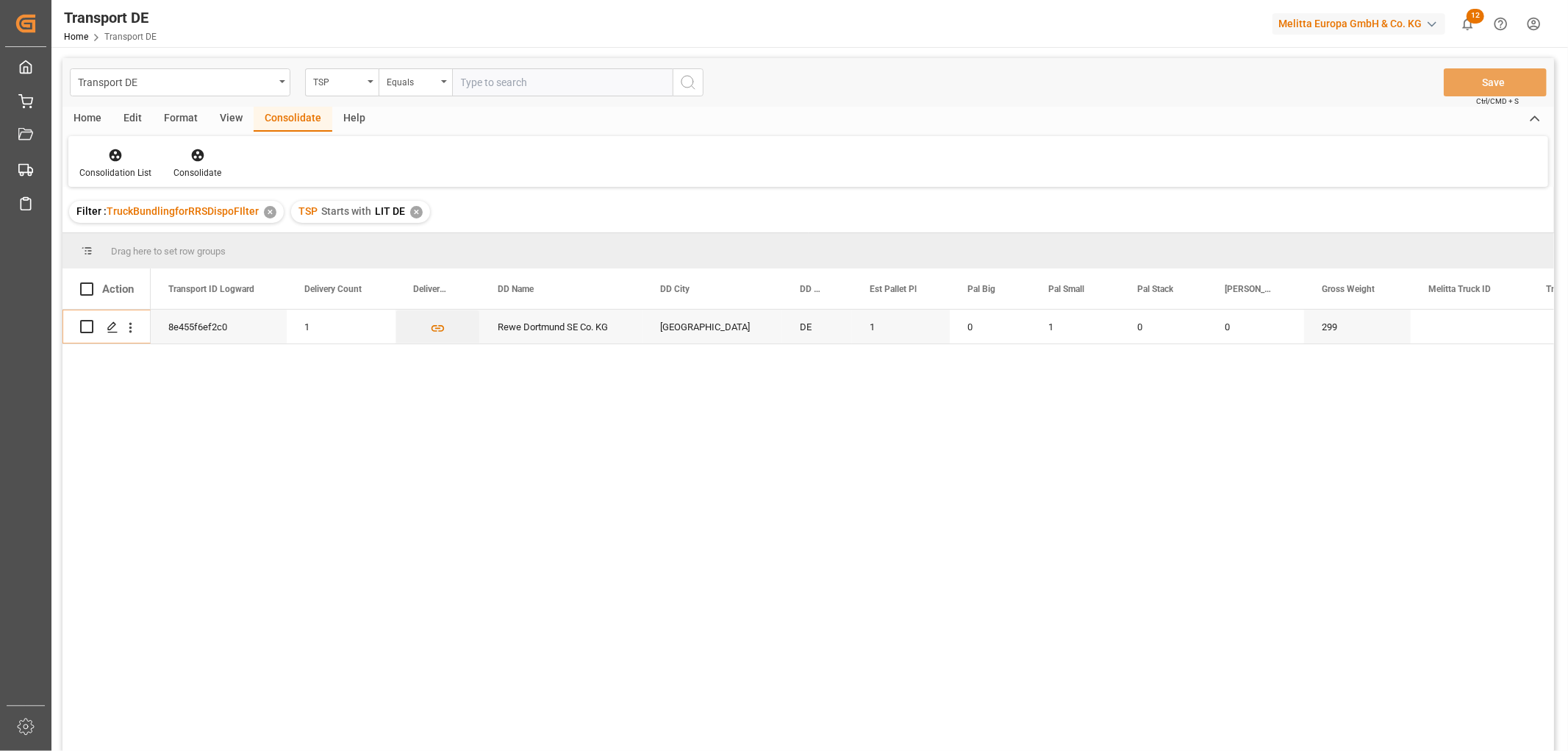
click at [416, 212] on div "✕" at bounding box center [417, 212] width 12 height 12
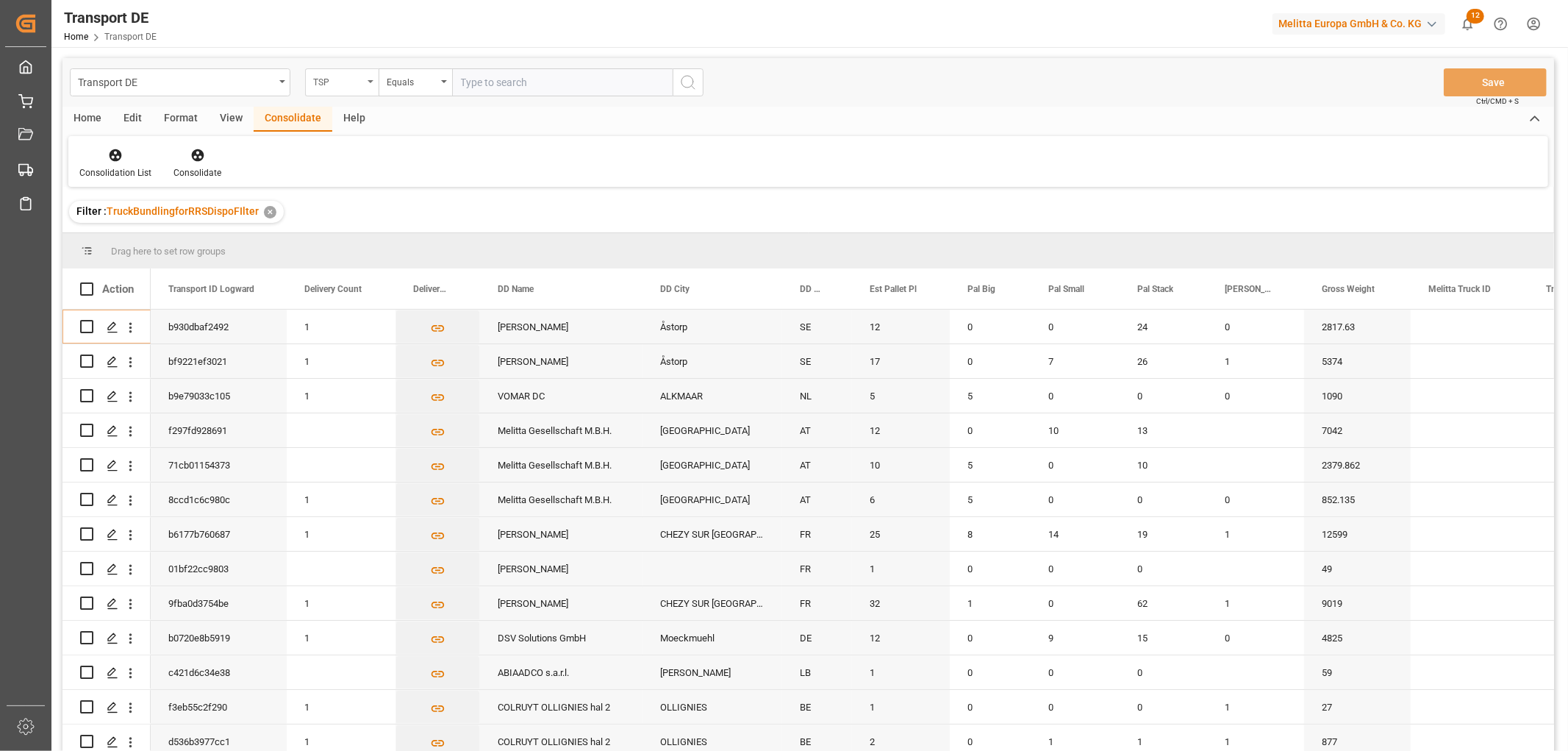
click at [339, 82] on div "TSP" at bounding box center [338, 81] width 50 height 17
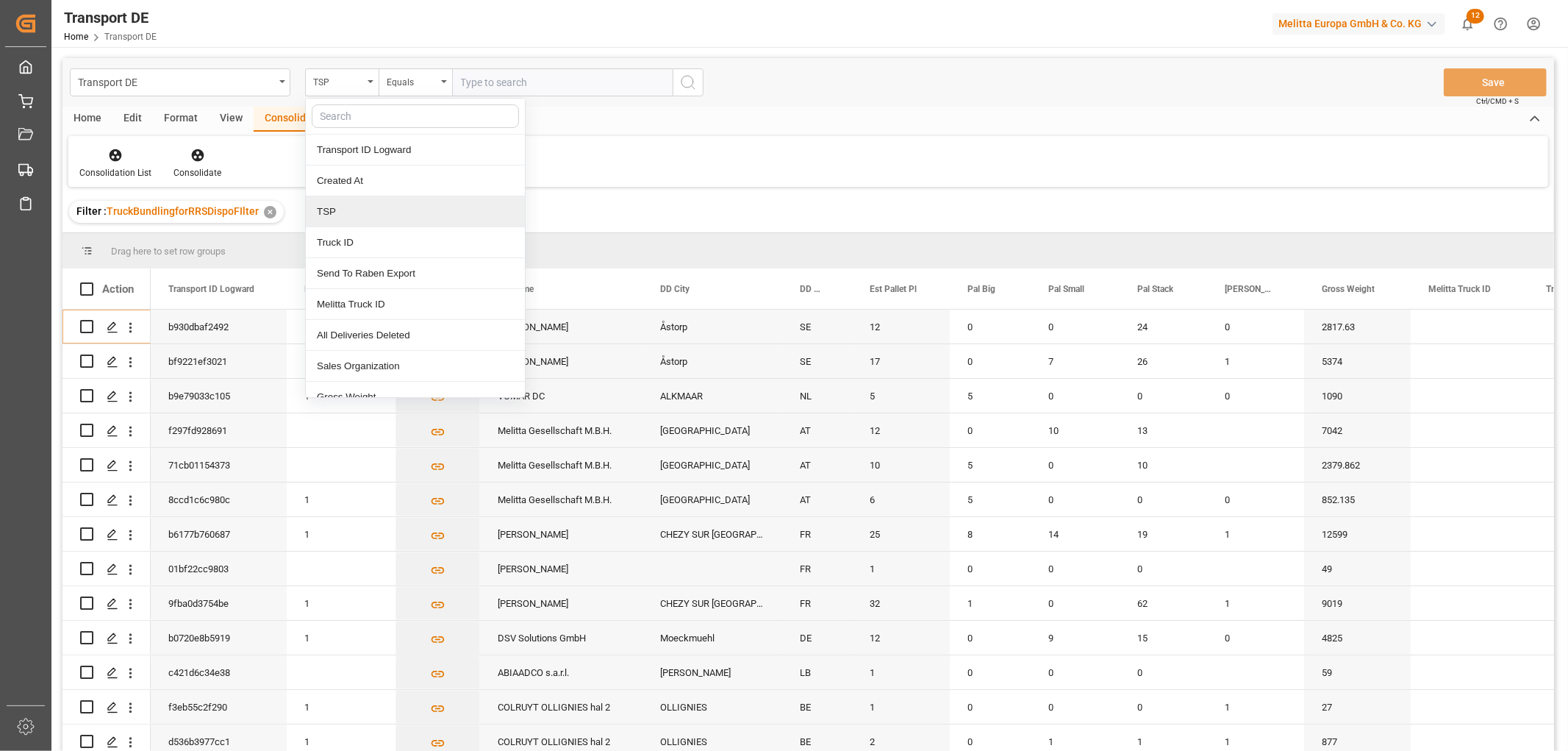
click at [344, 211] on div "TSP" at bounding box center [415, 212] width 219 height 31
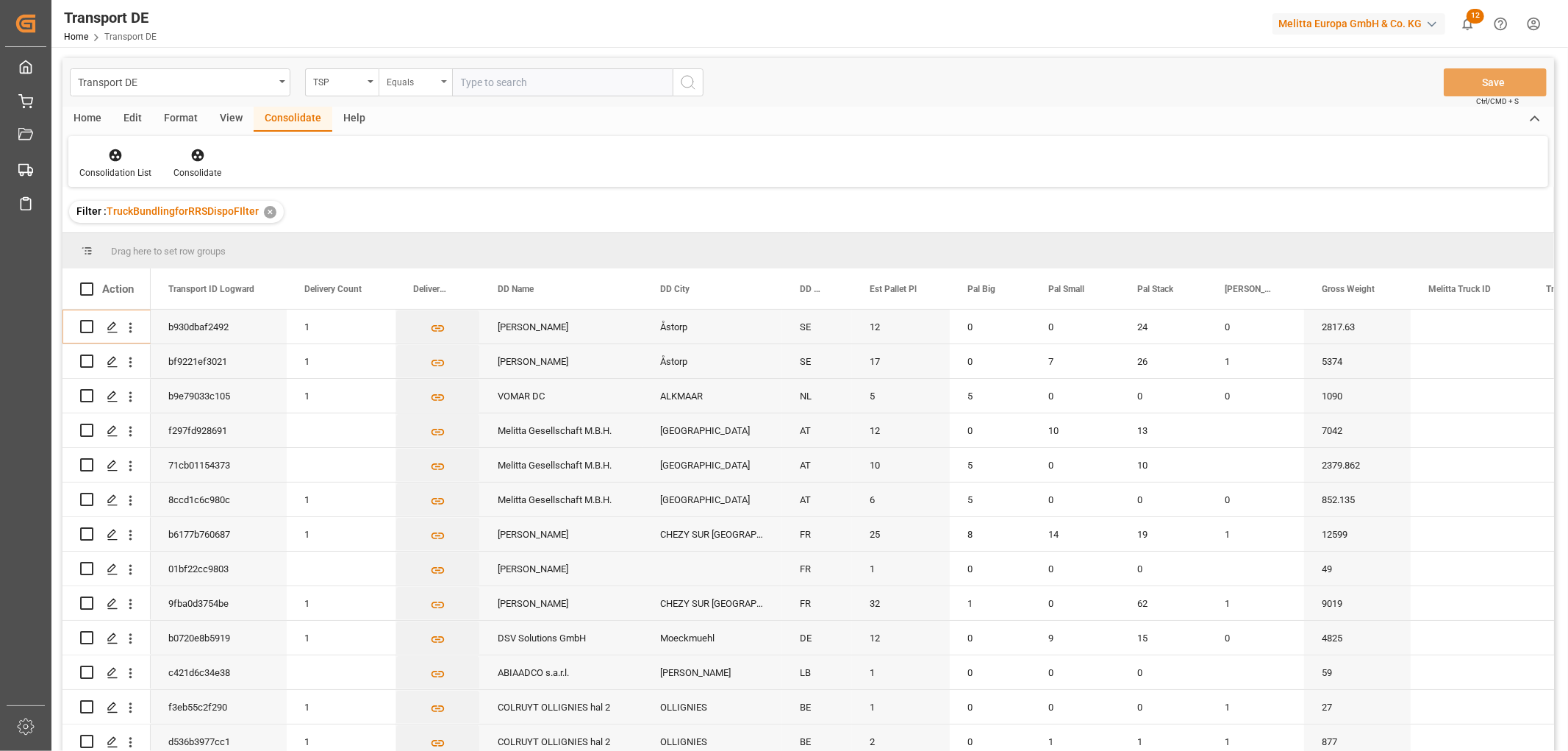
click at [416, 90] on div "Equals" at bounding box center [415, 83] width 73 height 28
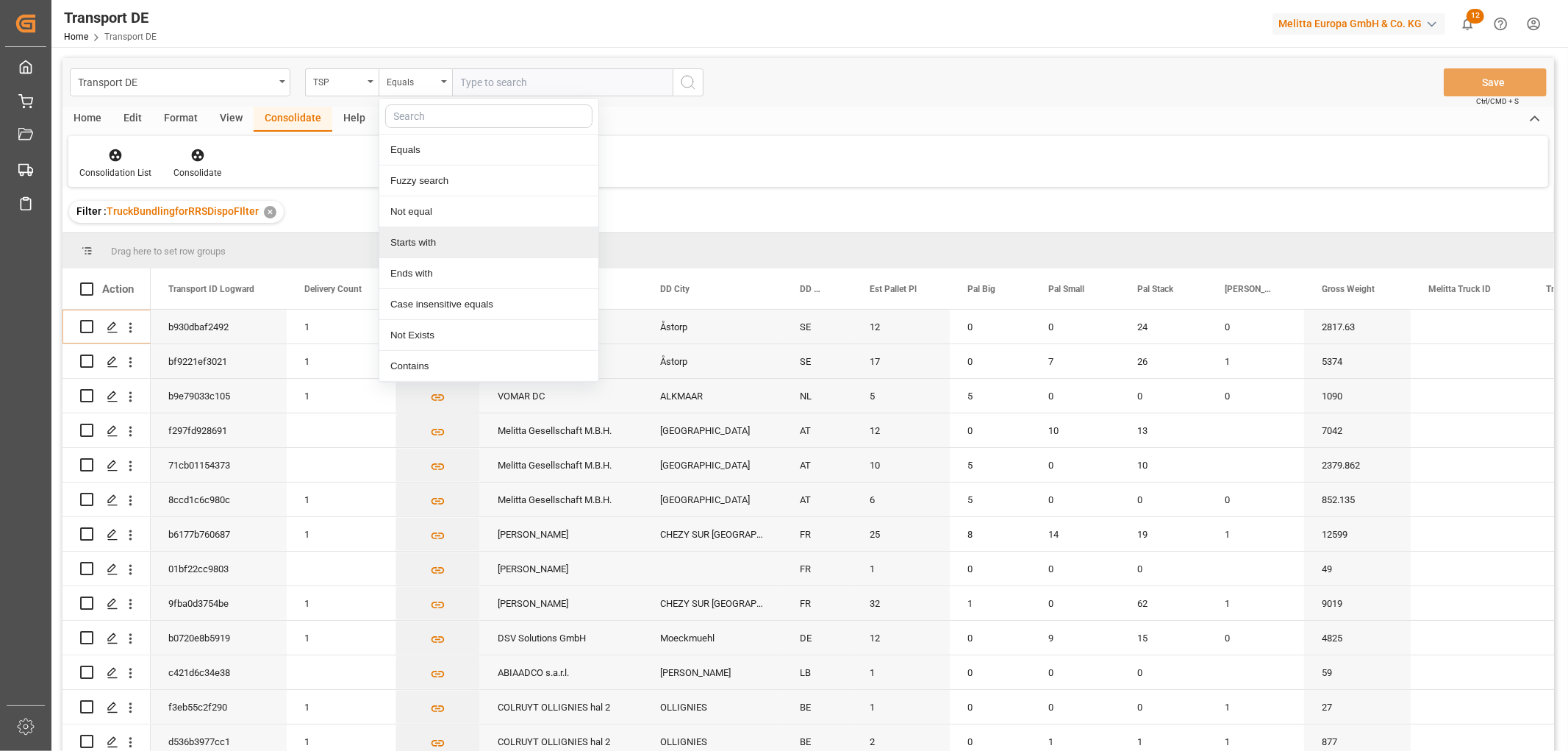
drag, startPoint x: 417, startPoint y: 242, endPoint x: 447, endPoint y: 127, distance: 118.8
click at [419, 235] on div "Starts with" at bounding box center [488, 243] width 219 height 31
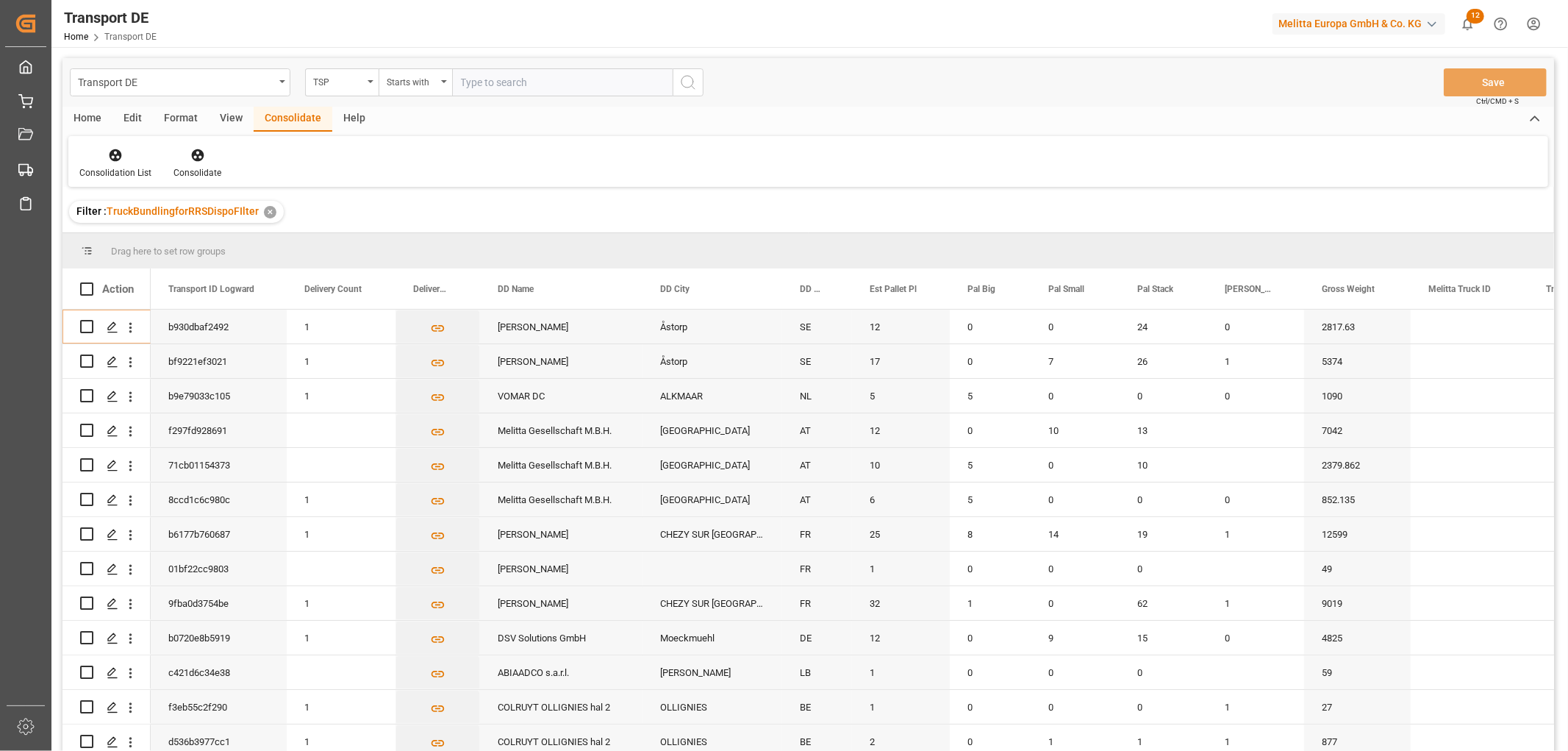
click at [476, 83] on input "text" at bounding box center [562, 83] width 220 height 28
type input "LIT DE"
click at [685, 86] on icon "search button" at bounding box center [688, 82] width 18 height 18
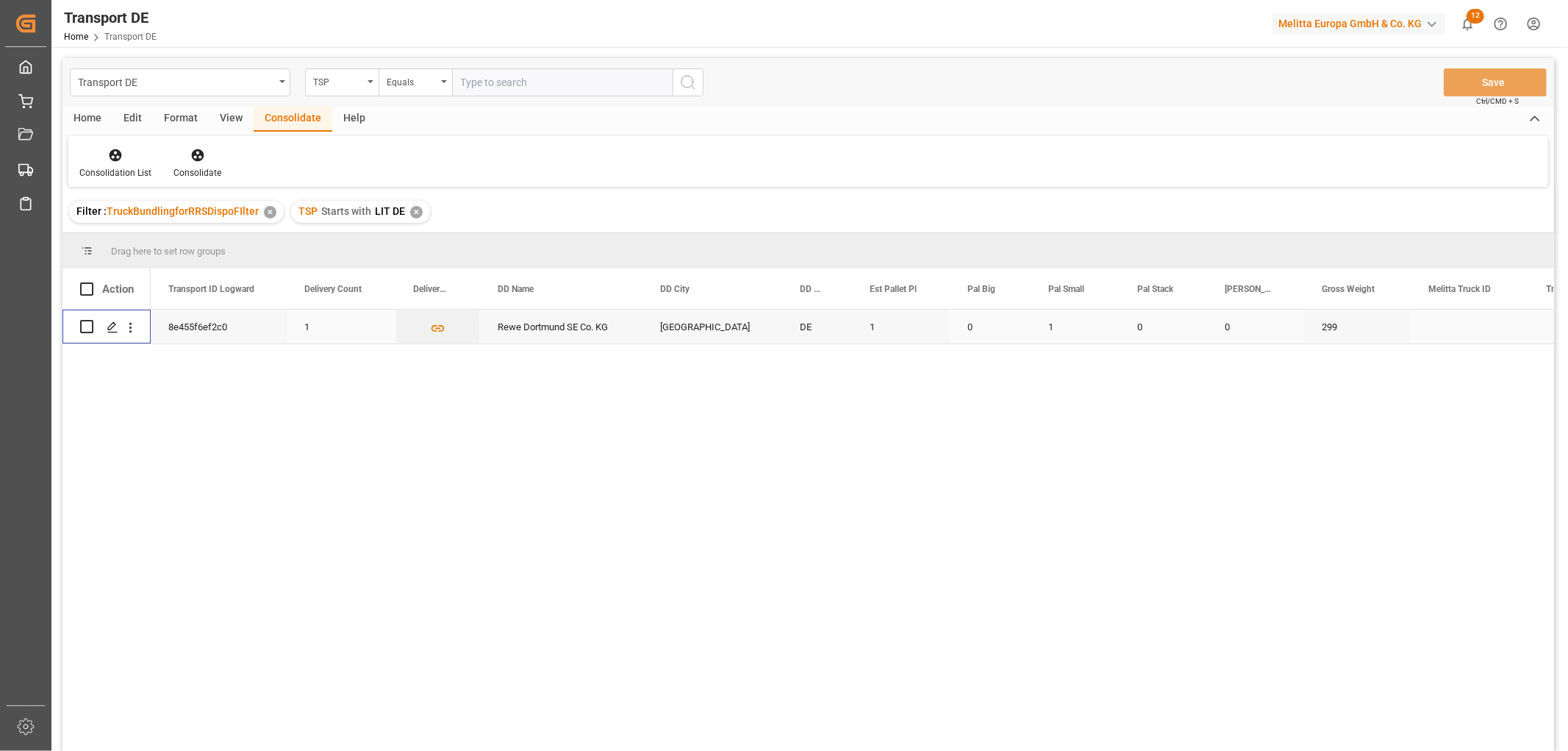
click at [86, 325] on input "Press Space to toggle row selection (unchecked)" at bounding box center [86, 326] width 13 height 13
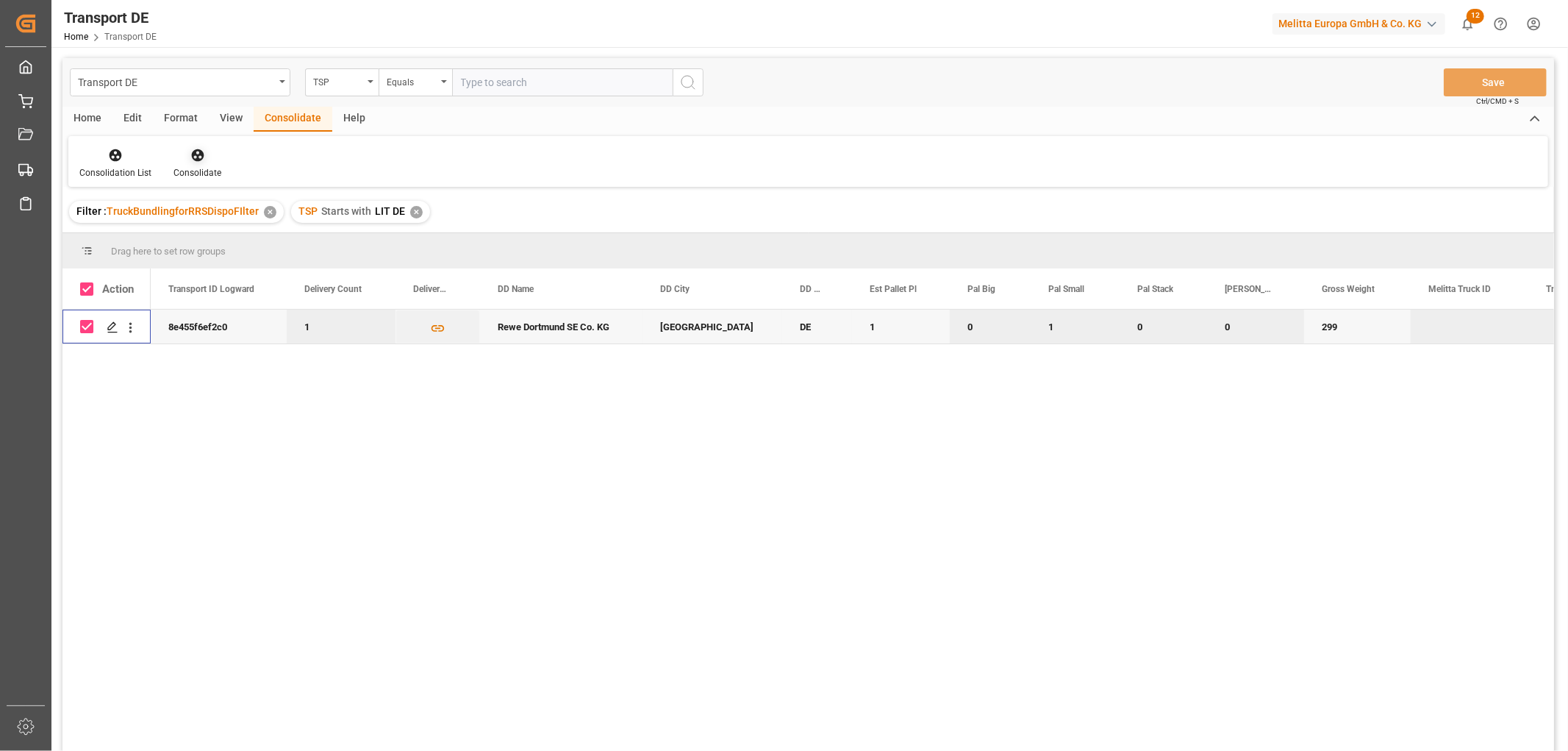
click at [192, 154] on icon at bounding box center [198, 156] width 12 height 12
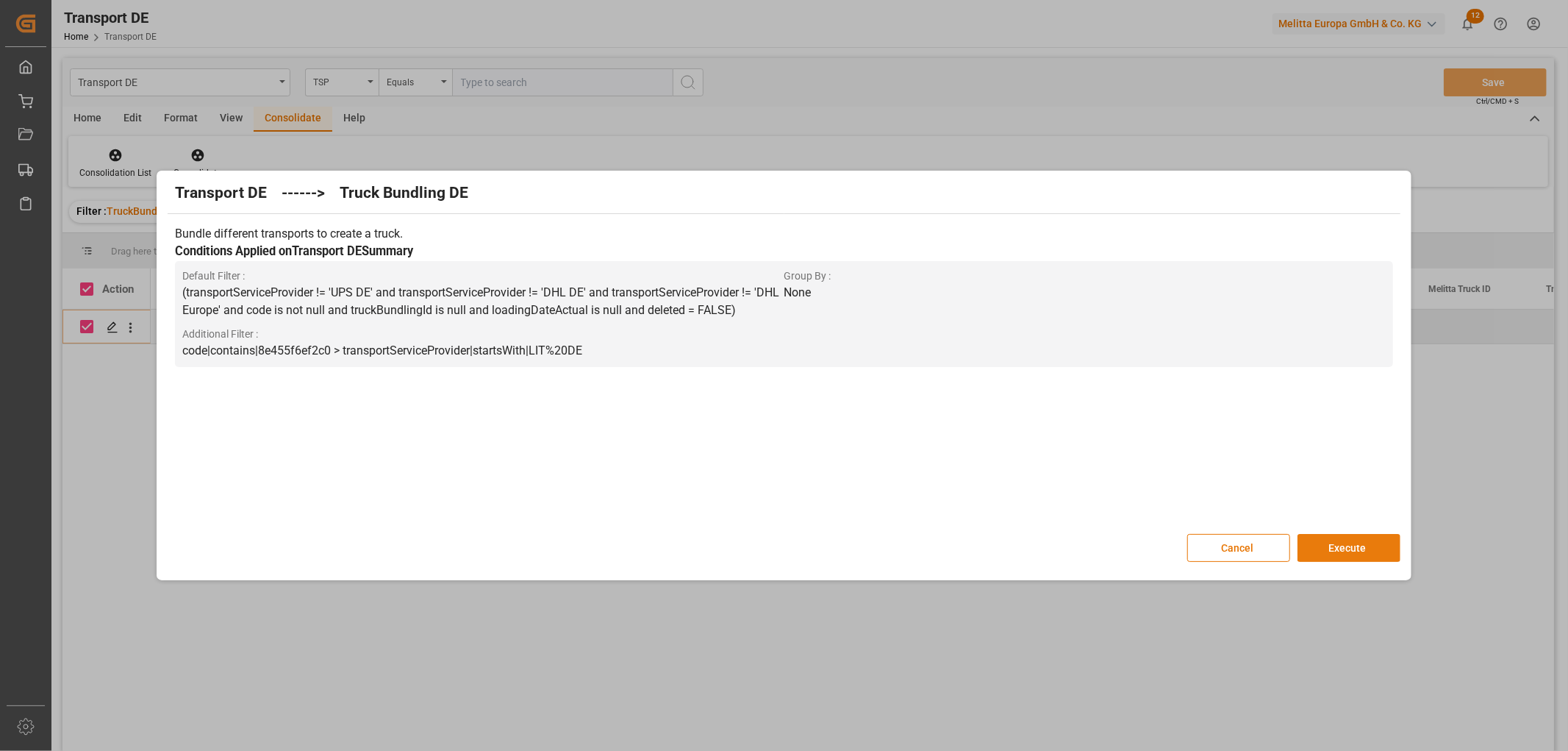
click at [1358, 548] on button "Execute" at bounding box center [1349, 548] width 103 height 28
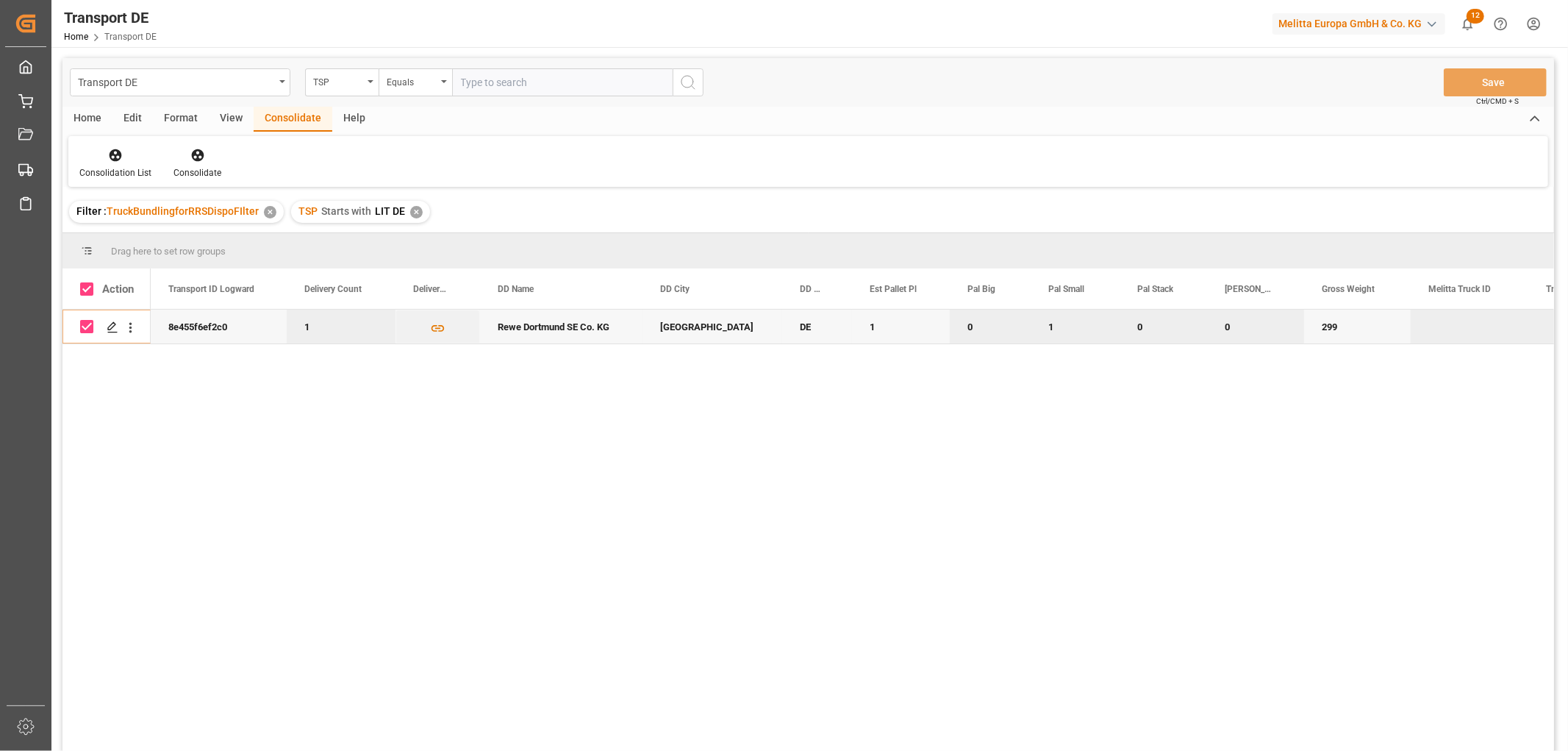
click at [93, 324] on input "Press Space to toggle row selection (checked)" at bounding box center [86, 326] width 13 height 13
checkbox input "false"
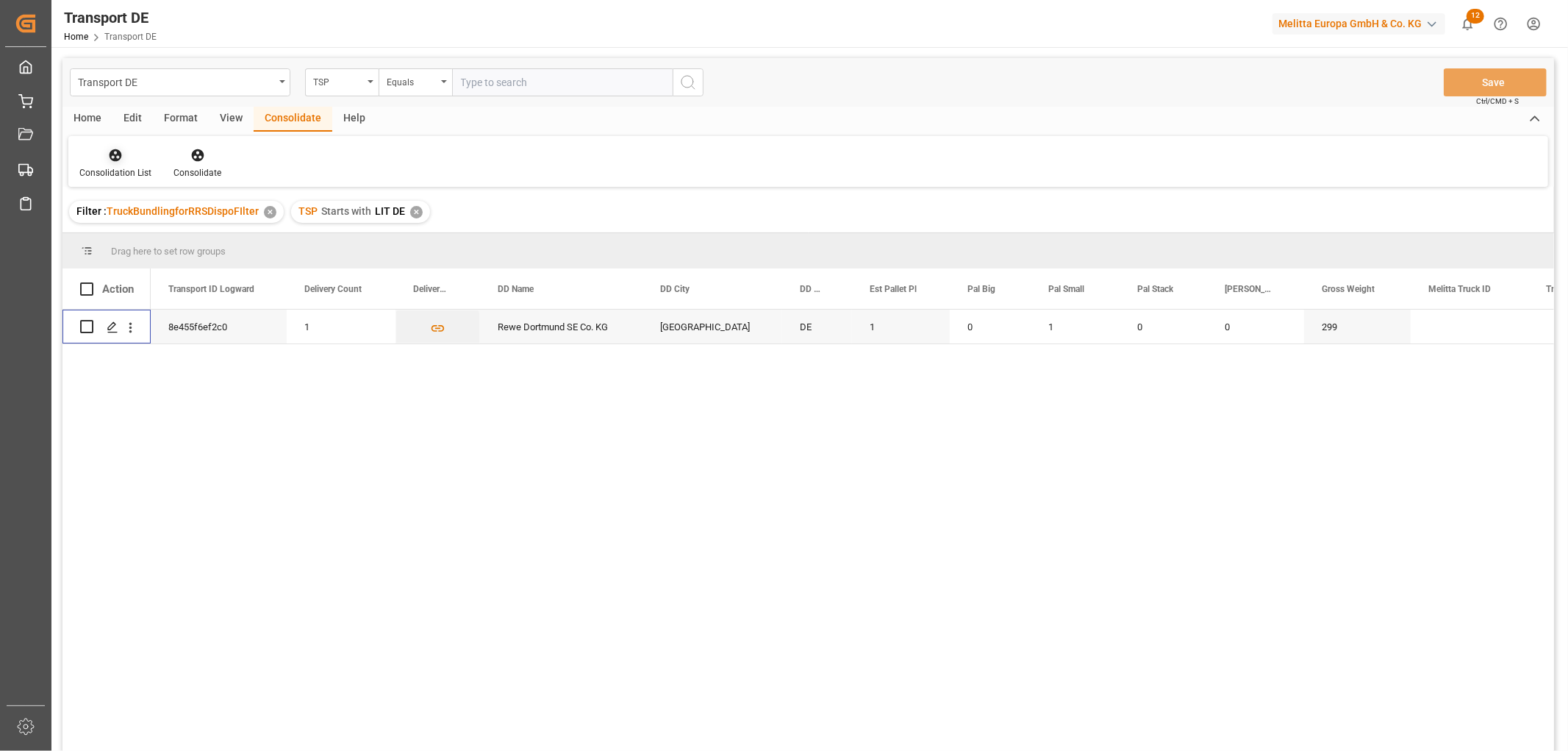
click at [111, 153] on icon at bounding box center [116, 156] width 12 height 12
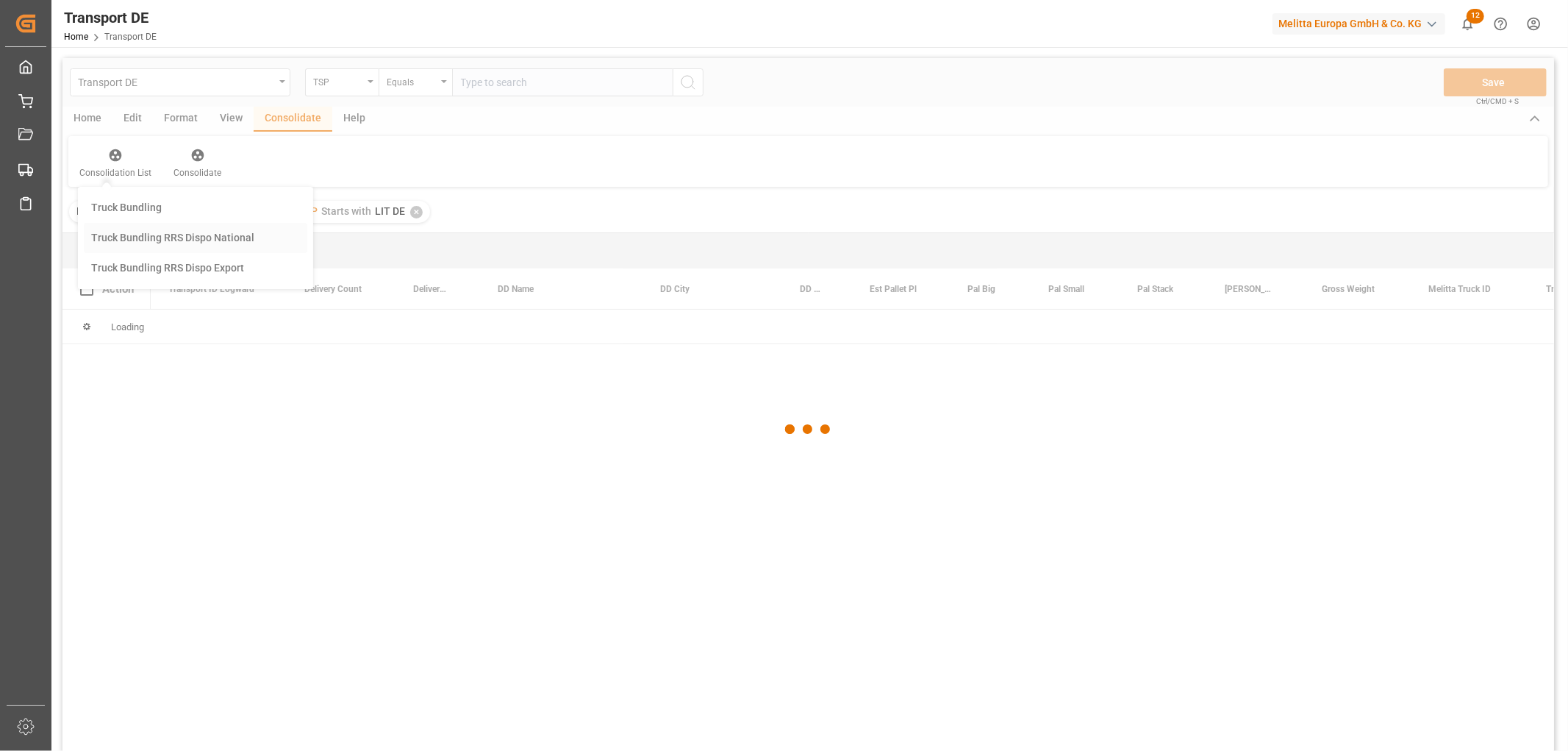
click at [120, 240] on div "Transport DE TSP Equals Save Ctrl/CMD + S Home Edit Format View Consolidate Hel…" at bounding box center [808, 425] width 1492 height 732
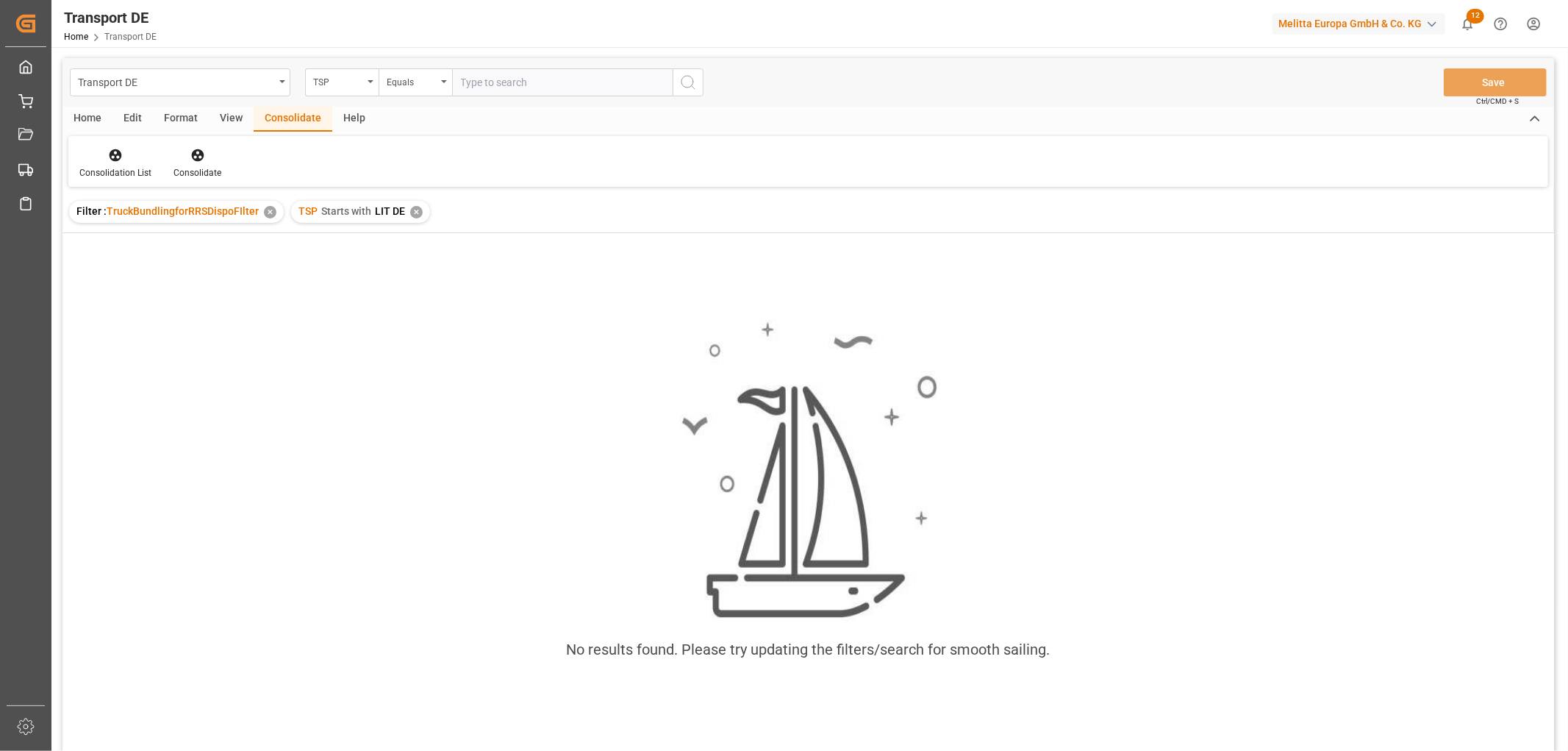
click at [413, 211] on div "✕" at bounding box center [417, 212] width 12 height 12
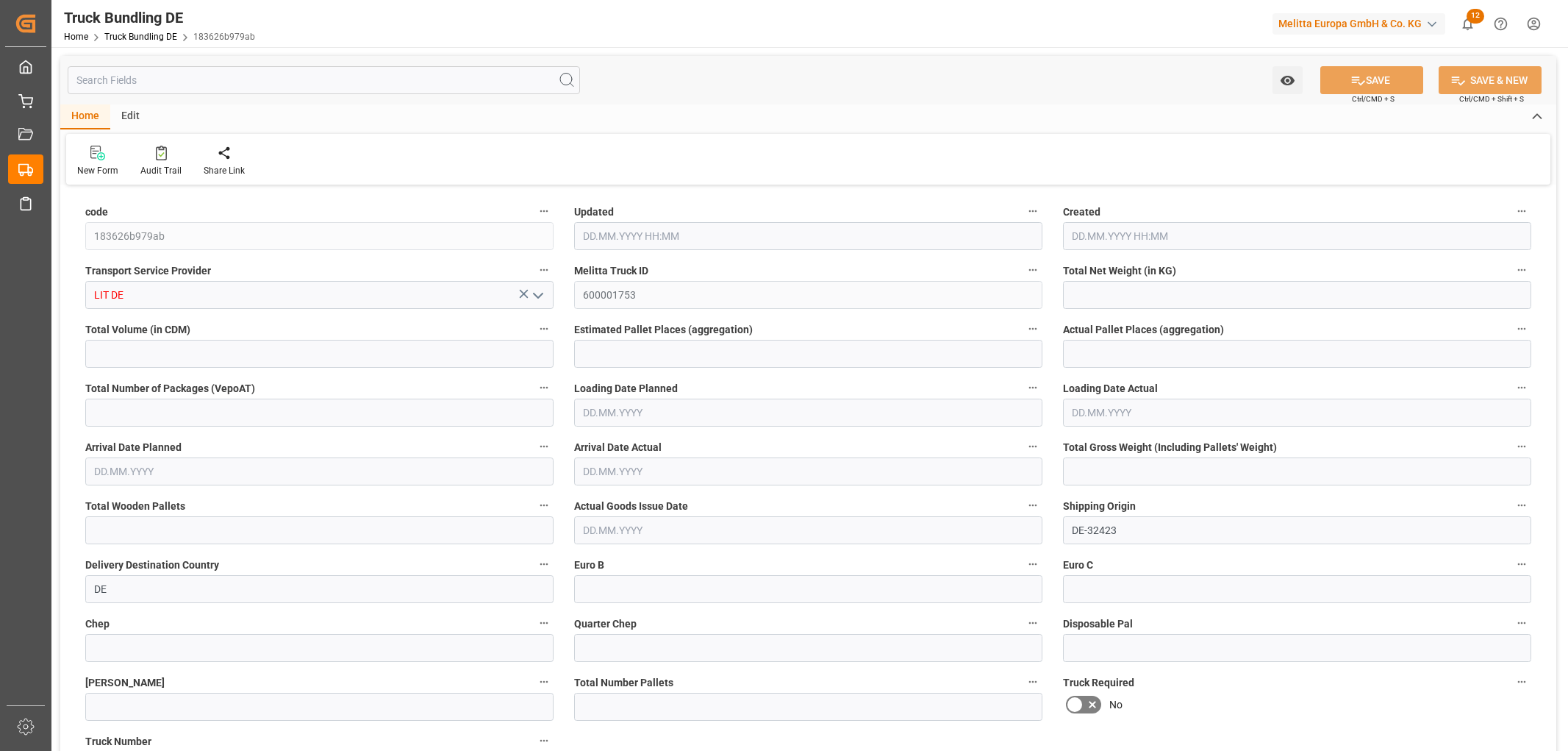
type input "2921.446"
type input "23938.104"
type input "14"
type input "0"
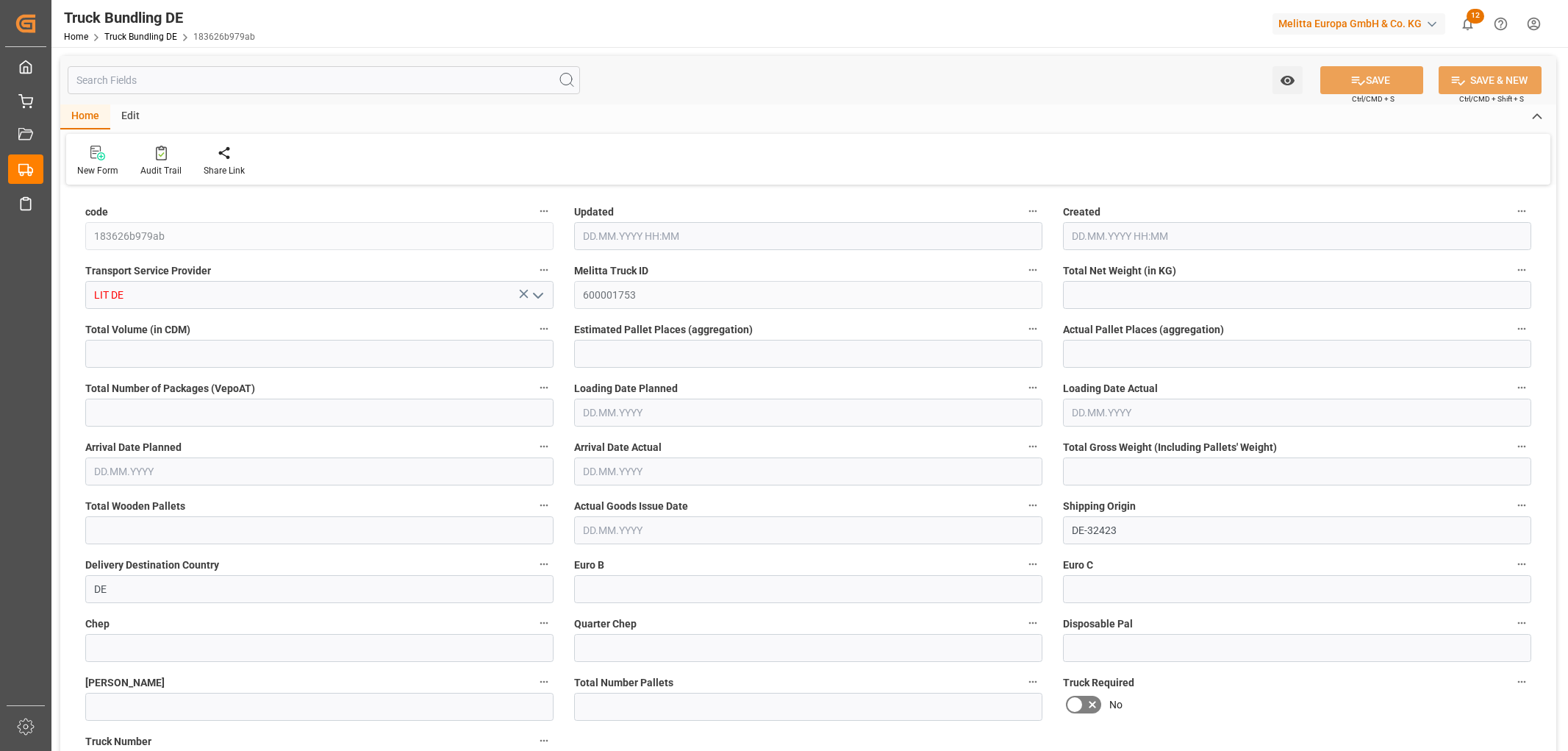
type input "4158.536"
type input "17"
type input "0"
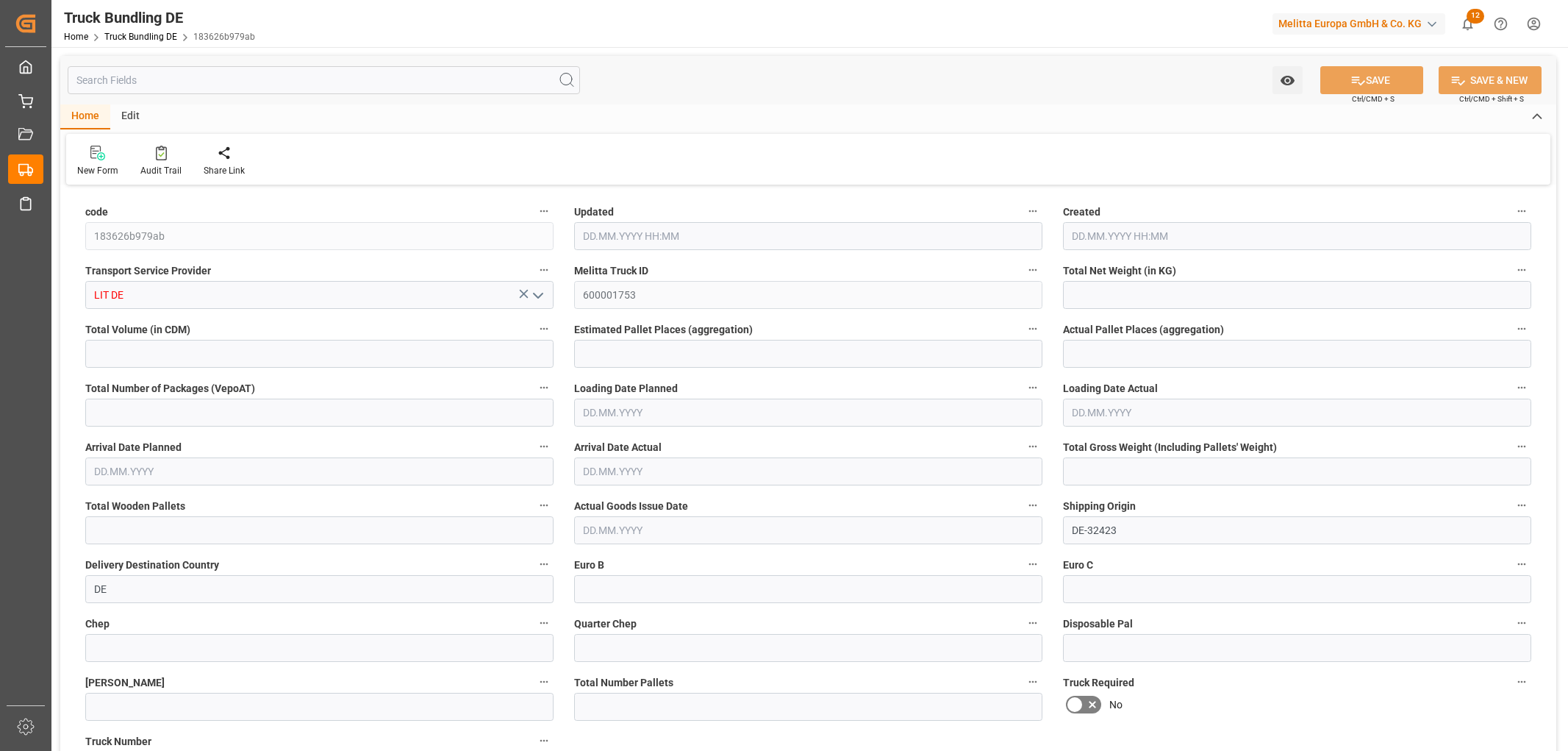
type input "0"
type input "[DATE] 10:58"
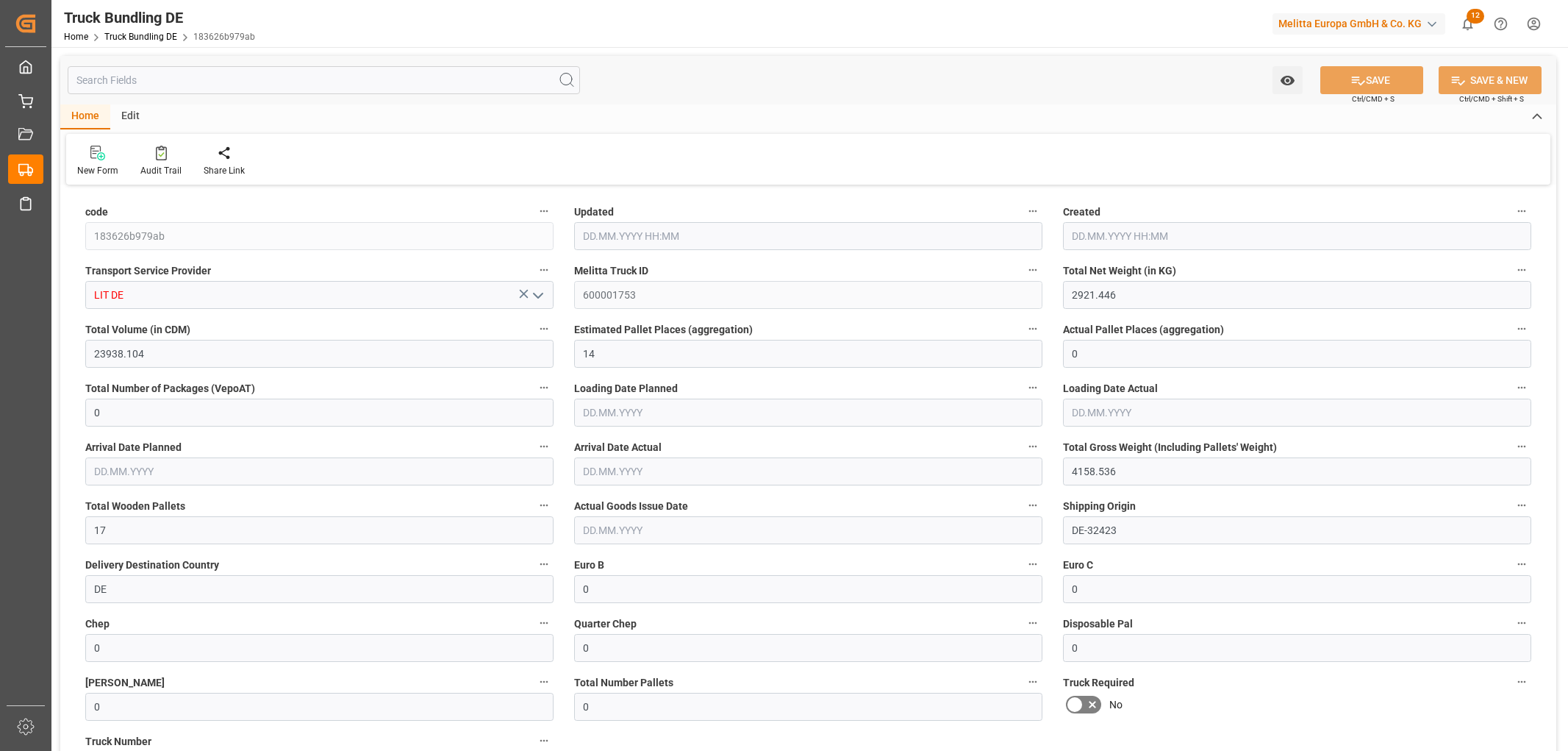
type input "[DATE] 10:58"
type input "20.08.2025"
type input "22.08.2025"
type input "[DATE]"
type input "65.454"
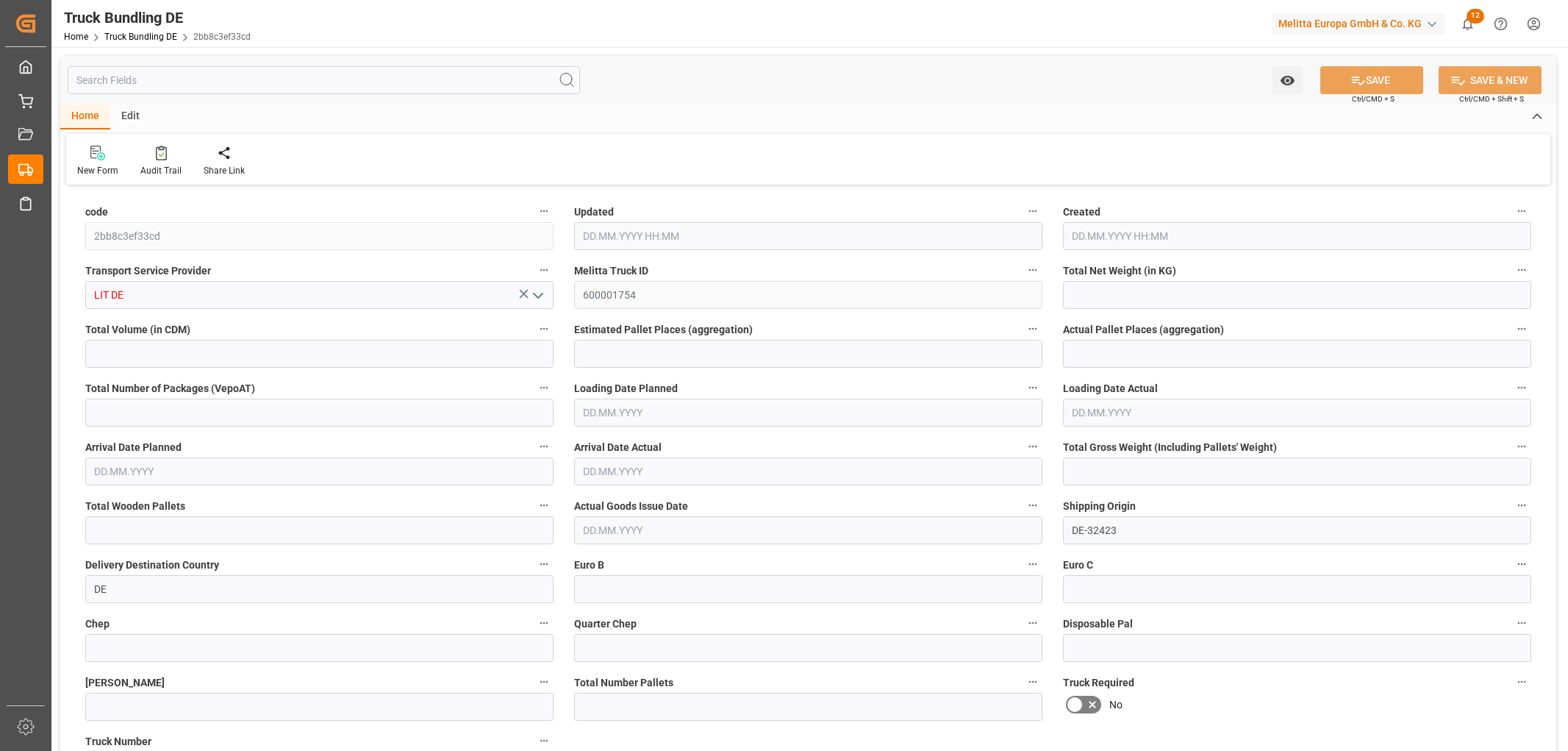
type input "929.88"
type input "2"
type input "0"
type input "130"
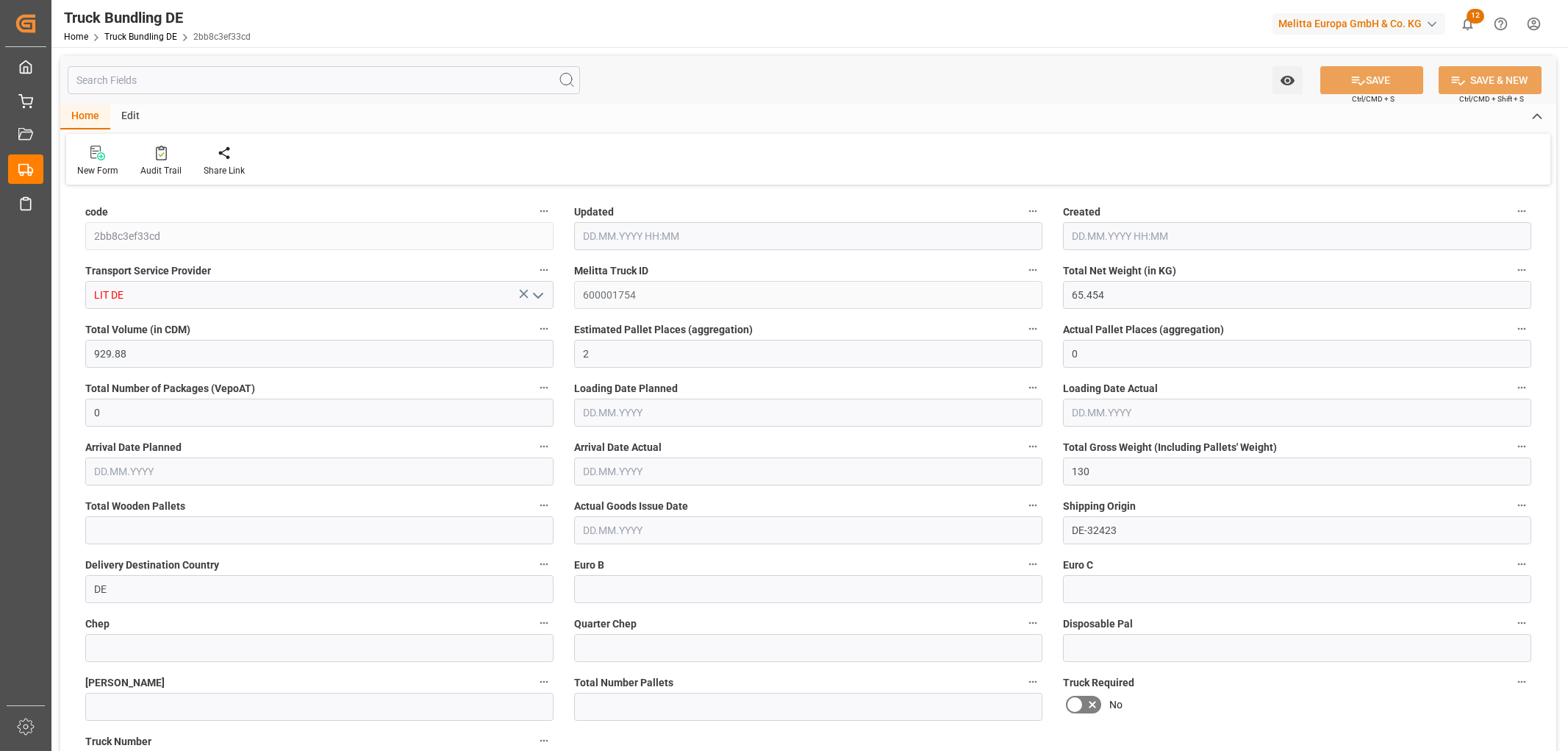
type input "2"
type input "0"
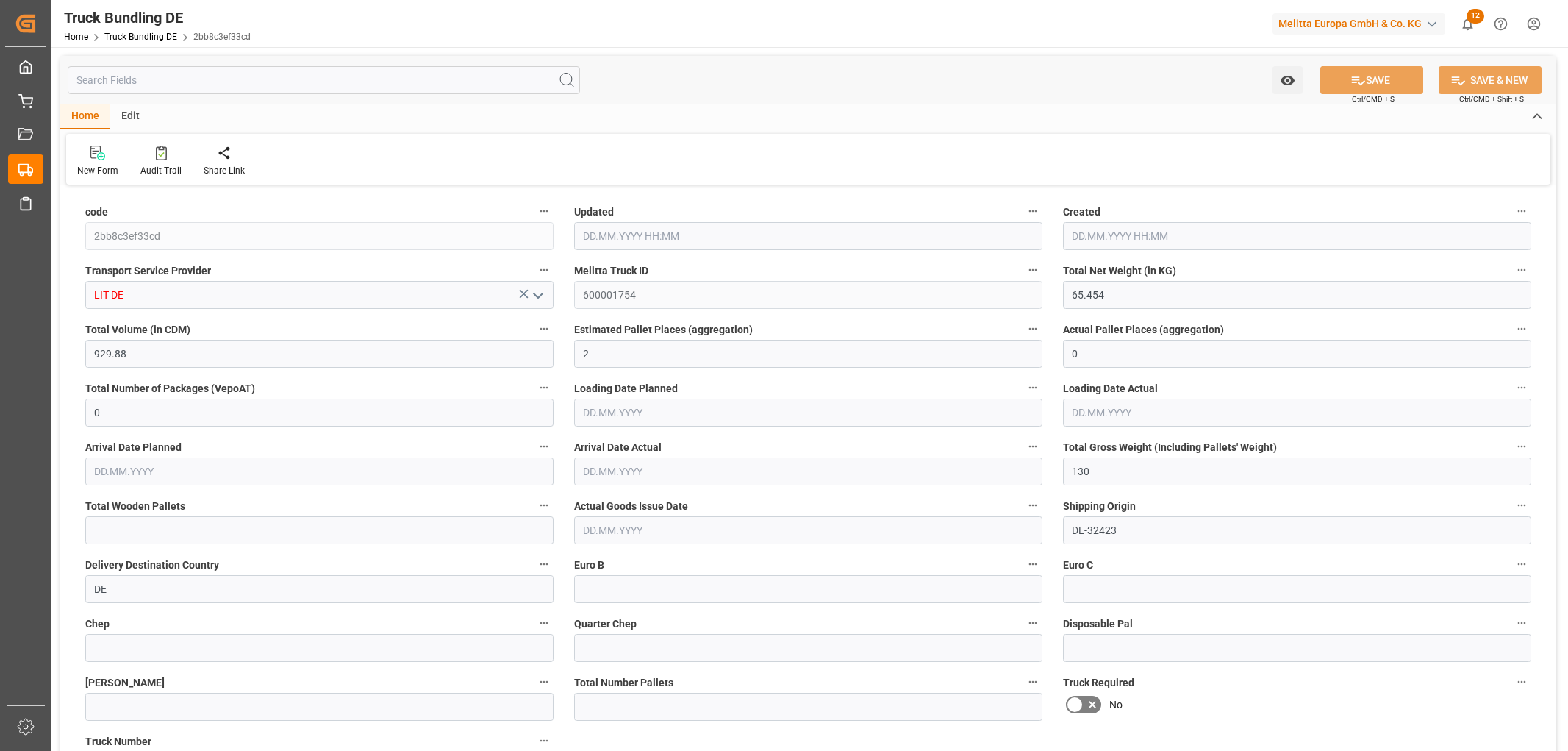
type input "0"
type input "[DATE] 10:58"
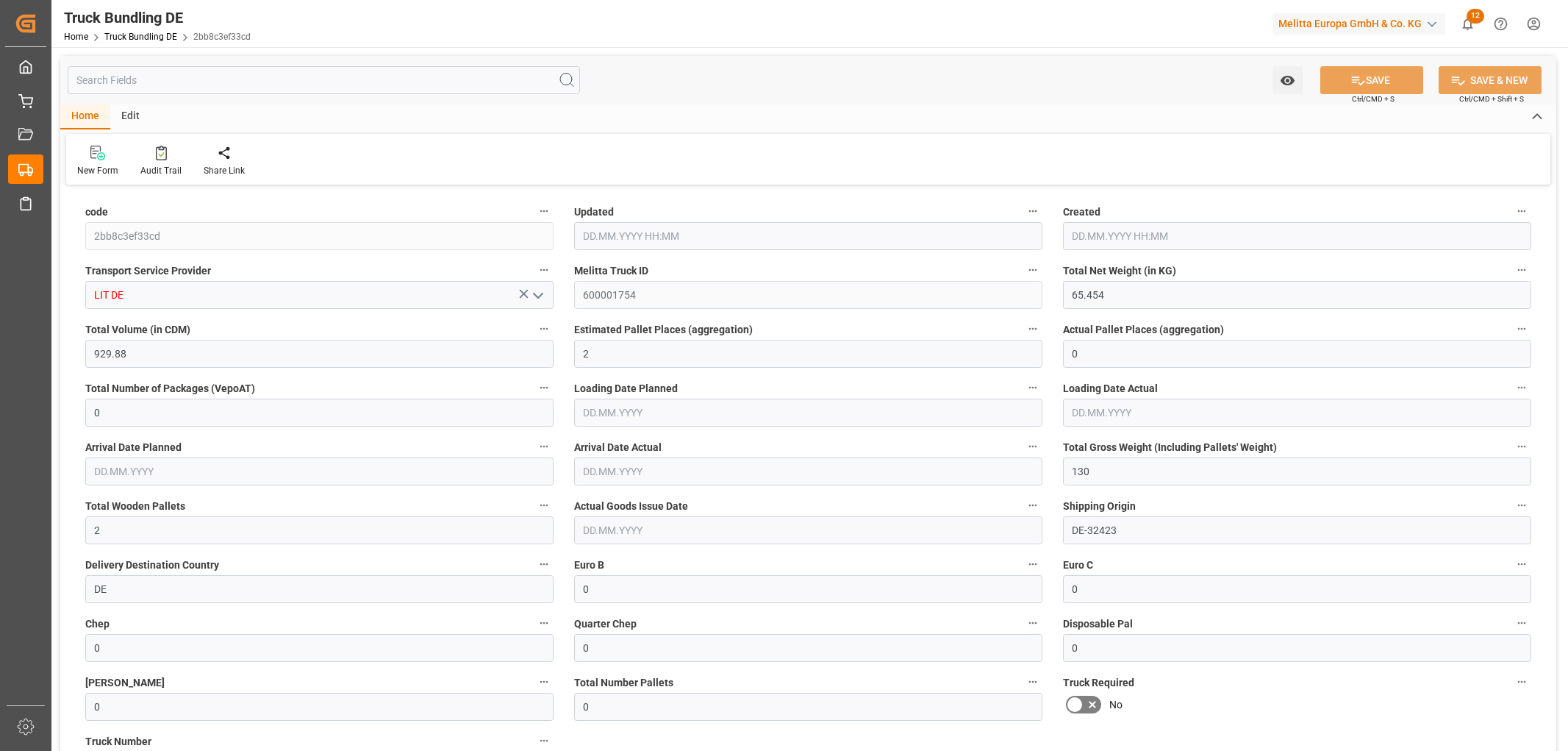
type input "[DATE]"
